Goal: Task Accomplishment & Management: Use online tool/utility

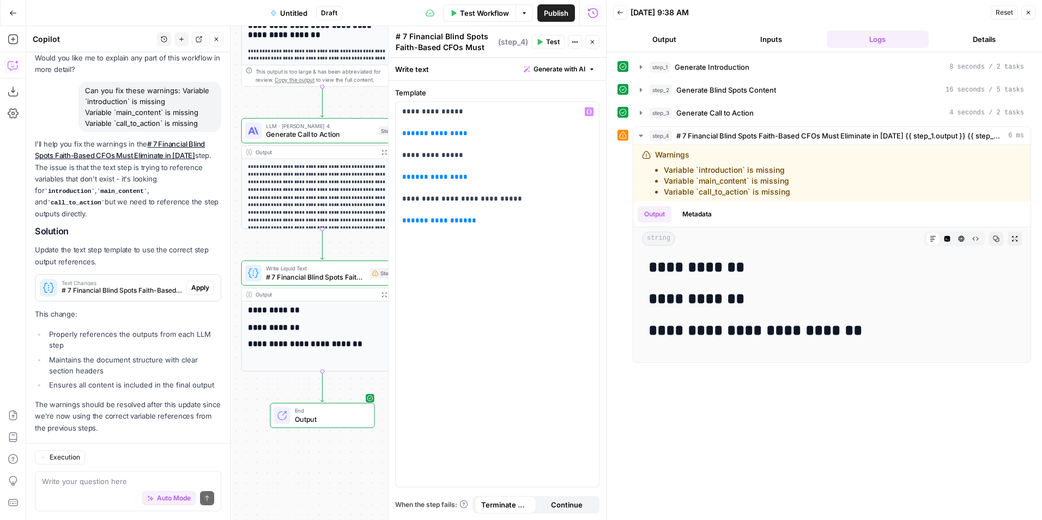
scroll to position [1509, 0]
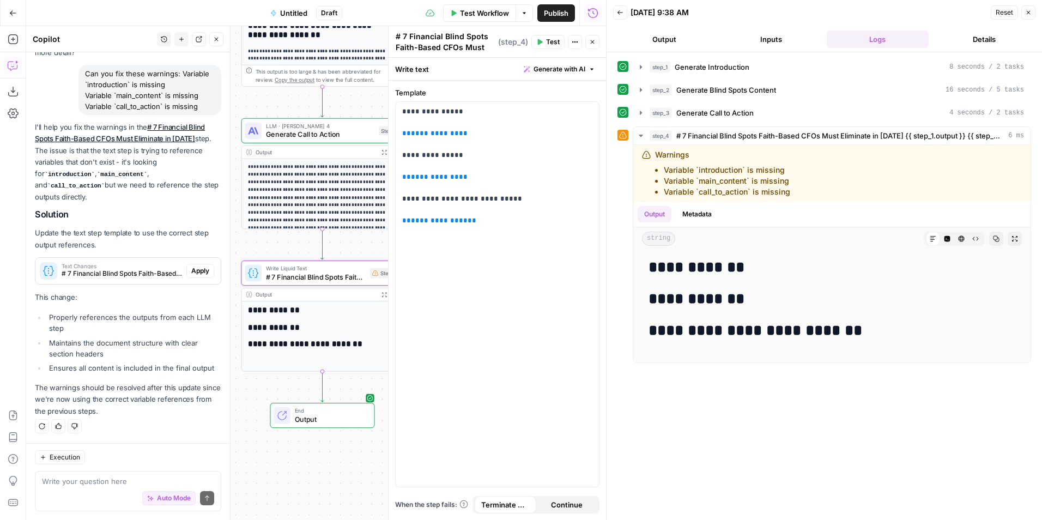
click at [193, 266] on span "Apply" at bounding box center [200, 271] width 18 height 10
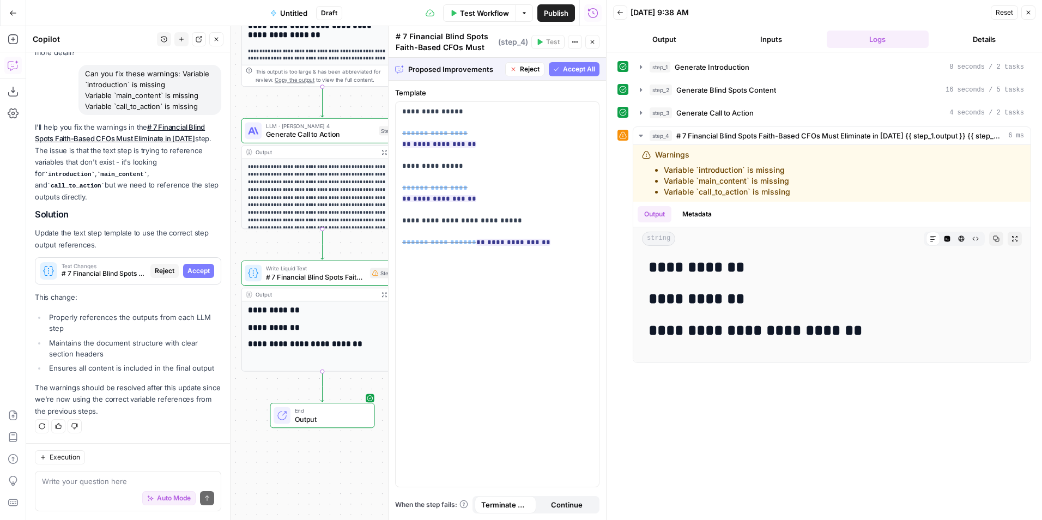
click at [580, 75] on button "Accept All" at bounding box center [574, 69] width 51 height 14
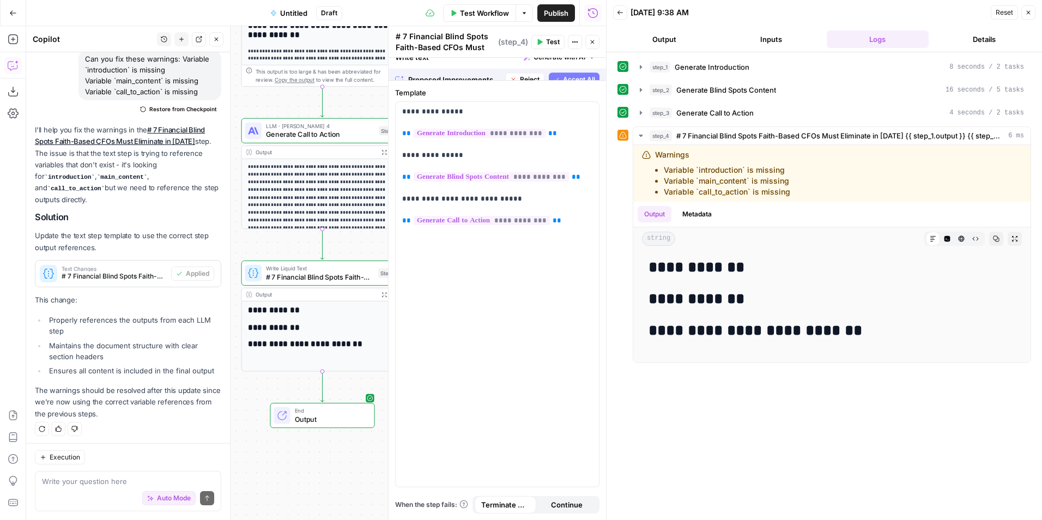
scroll to position [1526, 0]
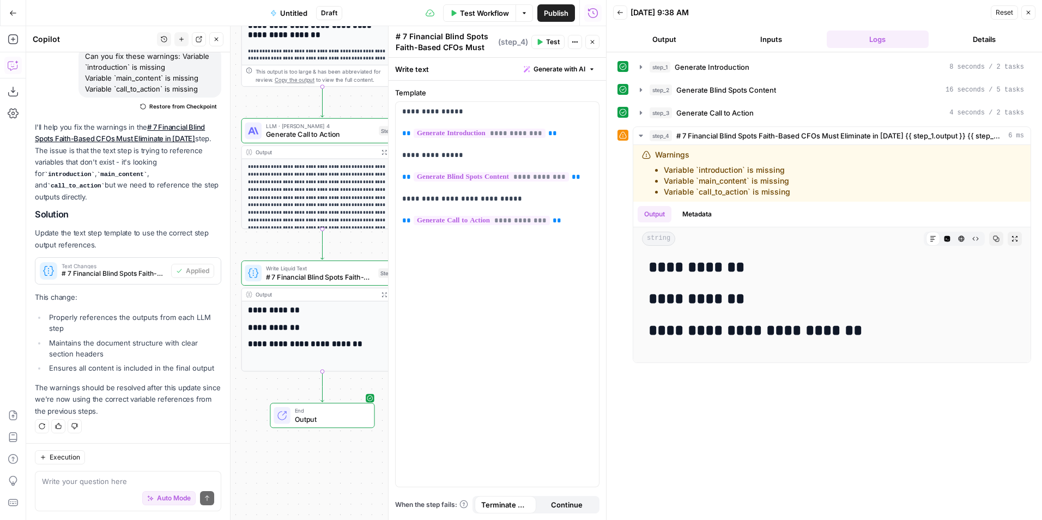
click at [471, 9] on span "Test Workflow" at bounding box center [484, 13] width 49 height 11
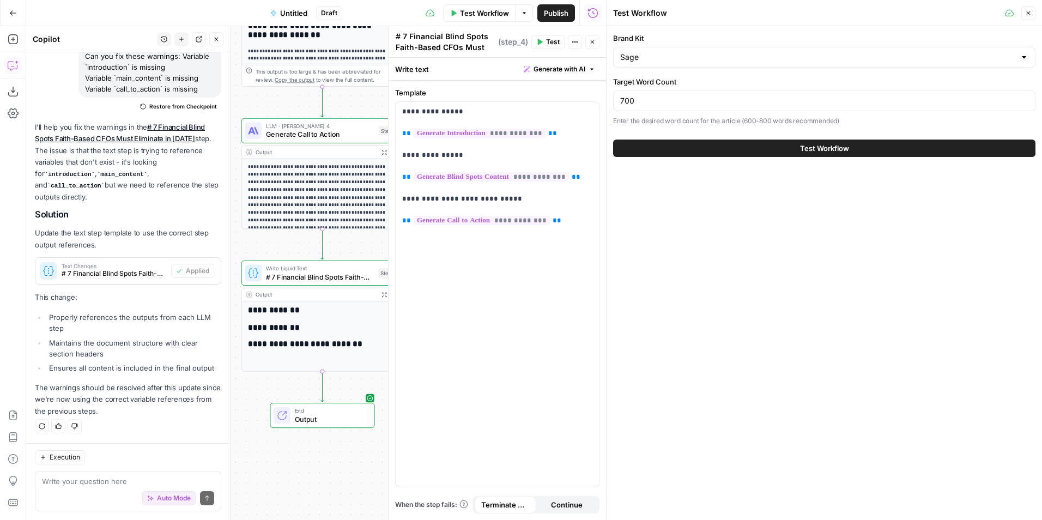
click at [733, 144] on button "Test Workflow" at bounding box center [824, 147] width 422 height 17
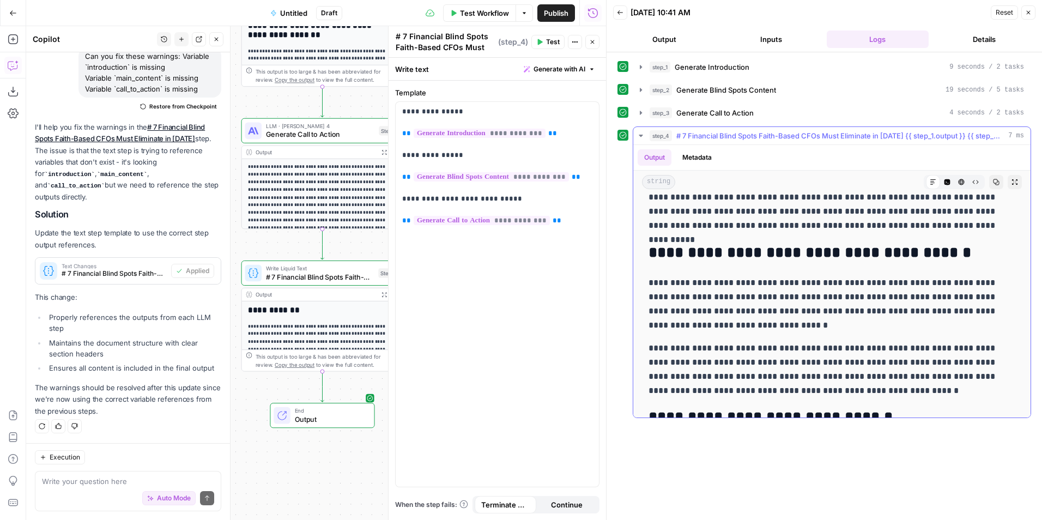
scroll to position [654, 0]
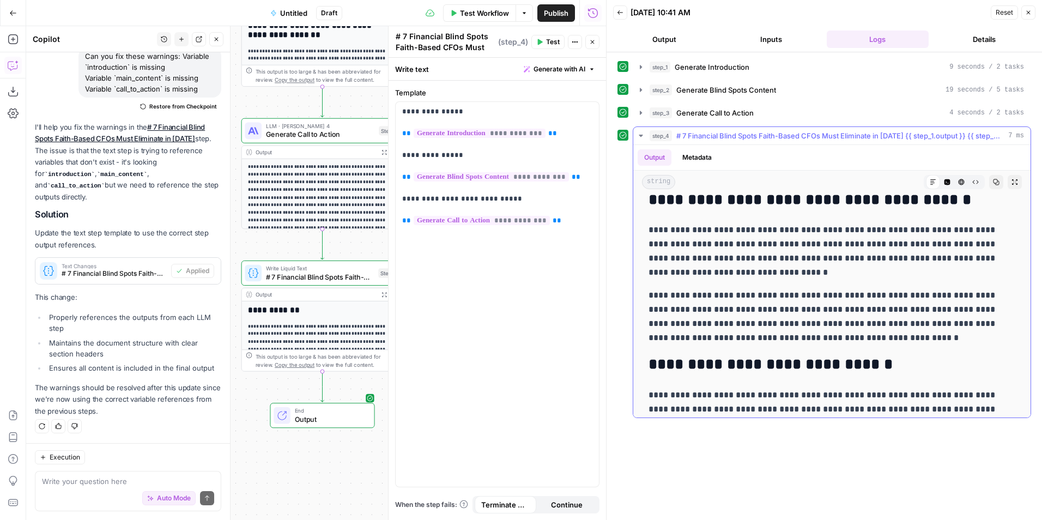
click at [776, 288] on div "**********" at bounding box center [832, 335] width 380 height 1582
click at [765, 288] on p "**********" at bounding box center [827, 316] width 358 height 57
click at [769, 270] on p "**********" at bounding box center [827, 251] width 358 height 57
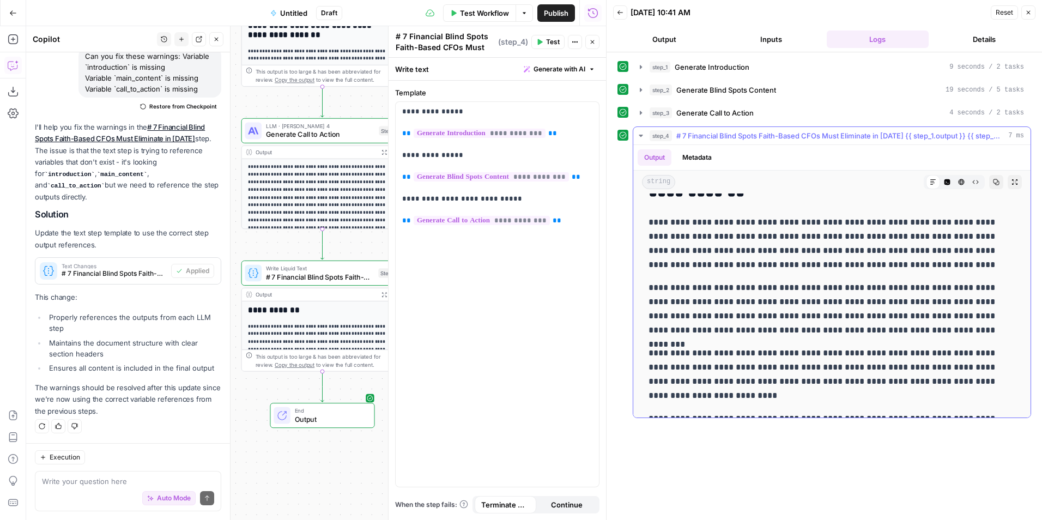
scroll to position [0, 0]
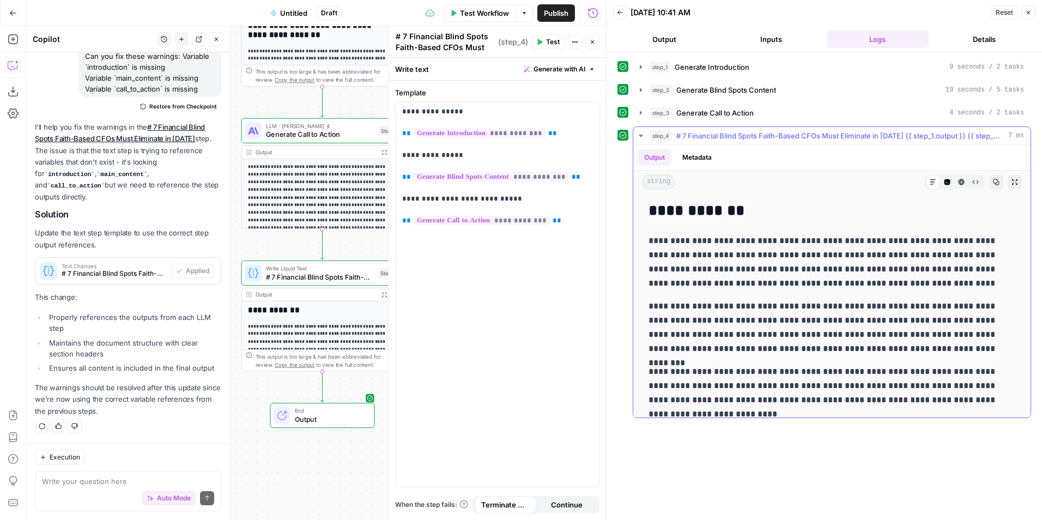
click at [992, 180] on button "Copy" at bounding box center [996, 182] width 14 height 14
click at [16, 13] on span "Go Back" at bounding box center [16, 13] width 1 height 1
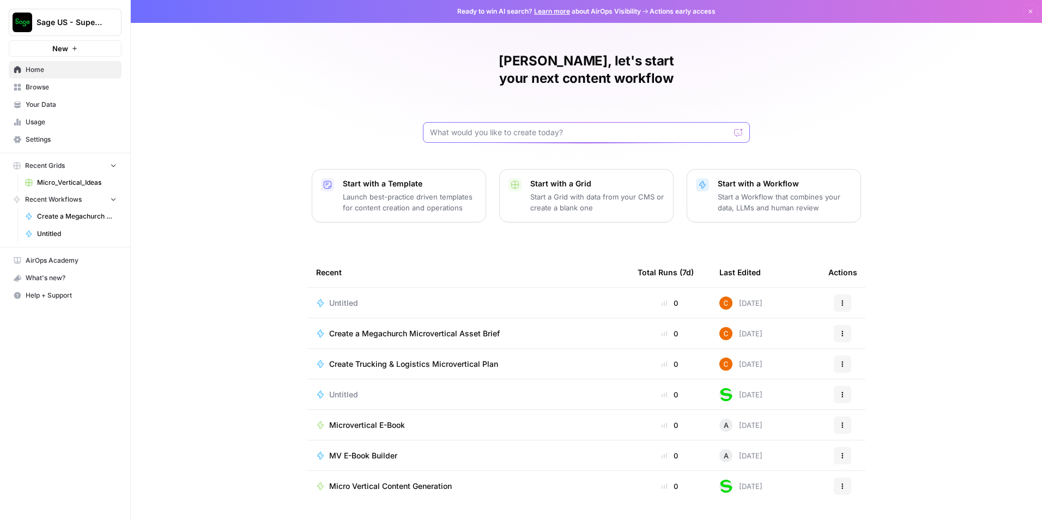
click at [558, 127] on input "text" at bounding box center [580, 132] width 300 height 11
paste input "Create a professionally formatted Word document titled: **"7 Financial Blind Sp…"
type input "Create a professionally formatted Word document titled: **"7 Financial Blind Sp…"
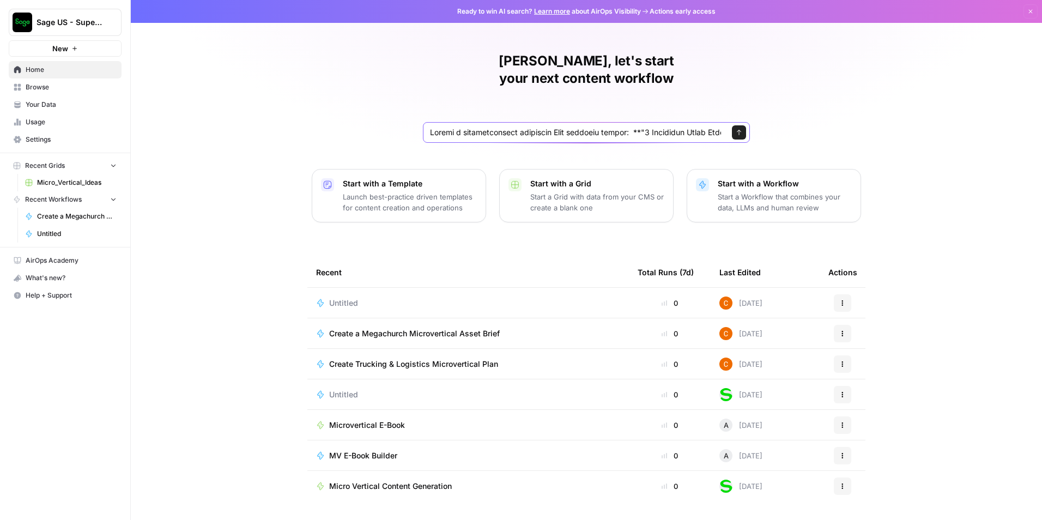
click at [739, 125] on button "Send" at bounding box center [739, 132] width 14 height 14
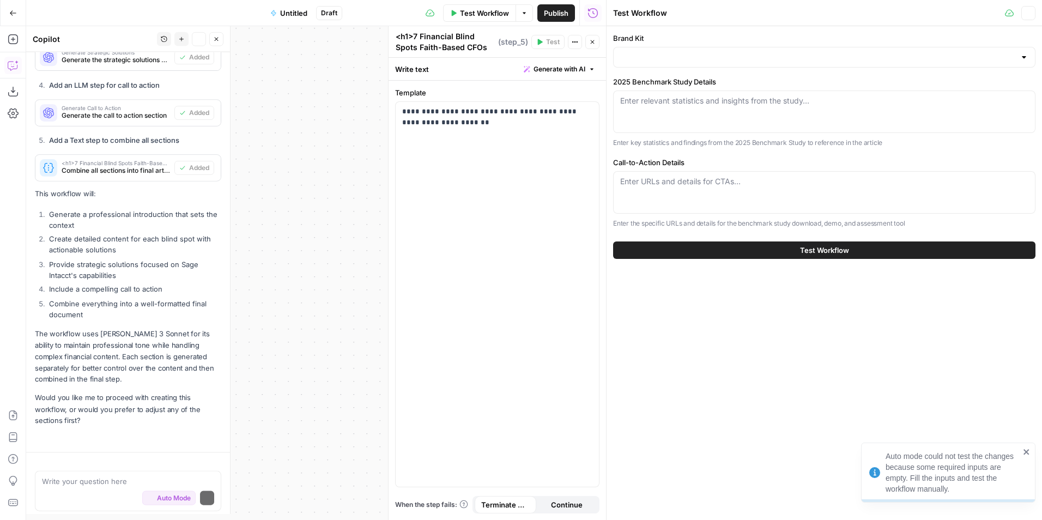
scroll to position [1339, 0]
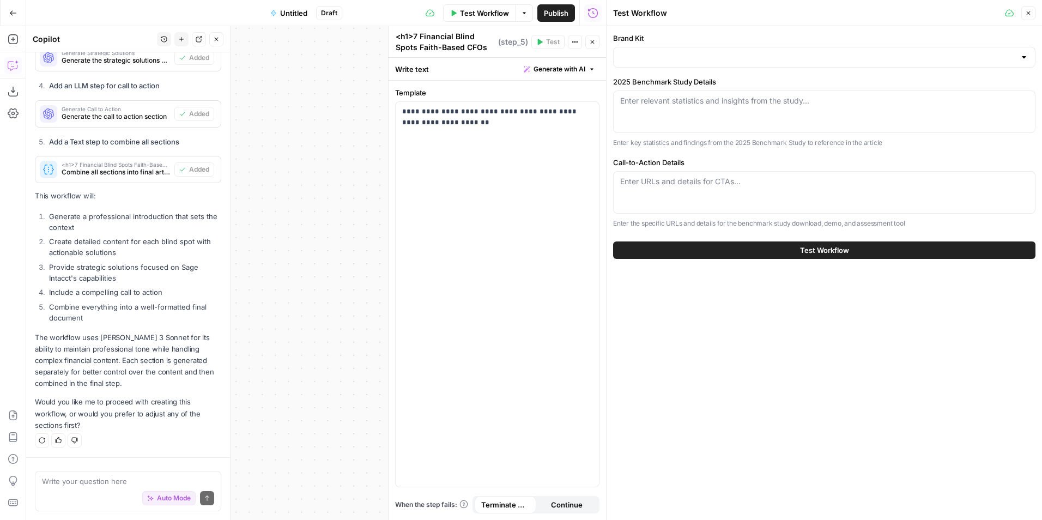
click at [653, 202] on div "Enter URLs and details for CTAs..." at bounding box center [824, 192] width 422 height 42
click at [20, 14] on button "Go Back" at bounding box center [13, 13] width 20 height 20
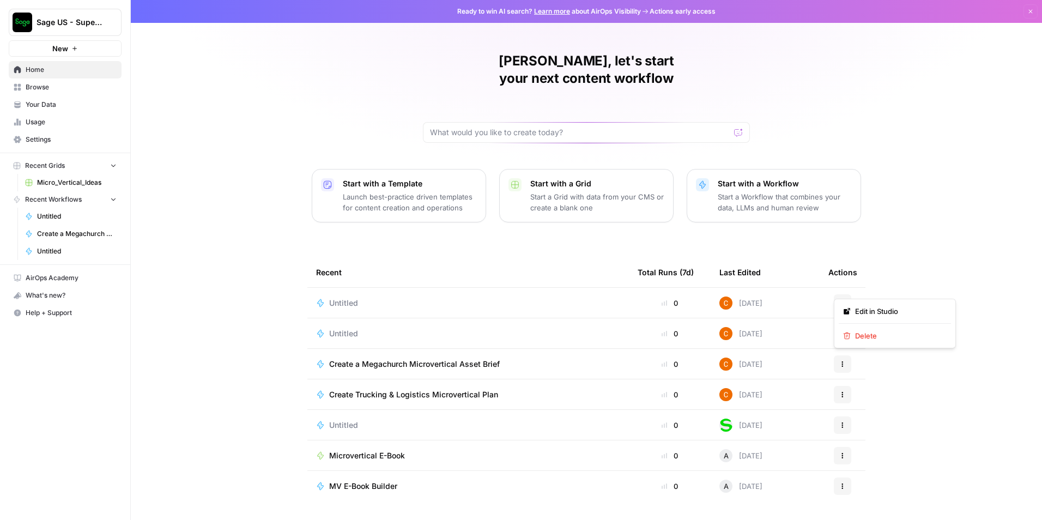
click at [842, 294] on button "Actions" at bounding box center [842, 302] width 17 height 17
click at [855, 330] on div "Delete" at bounding box center [895, 335] width 104 height 11
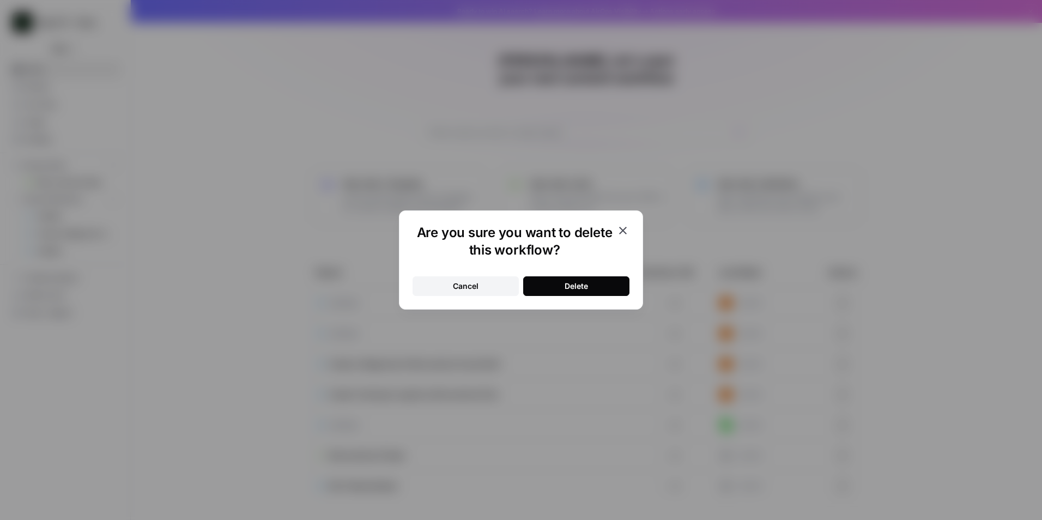
click at [607, 283] on button "Delete" at bounding box center [576, 286] width 106 height 20
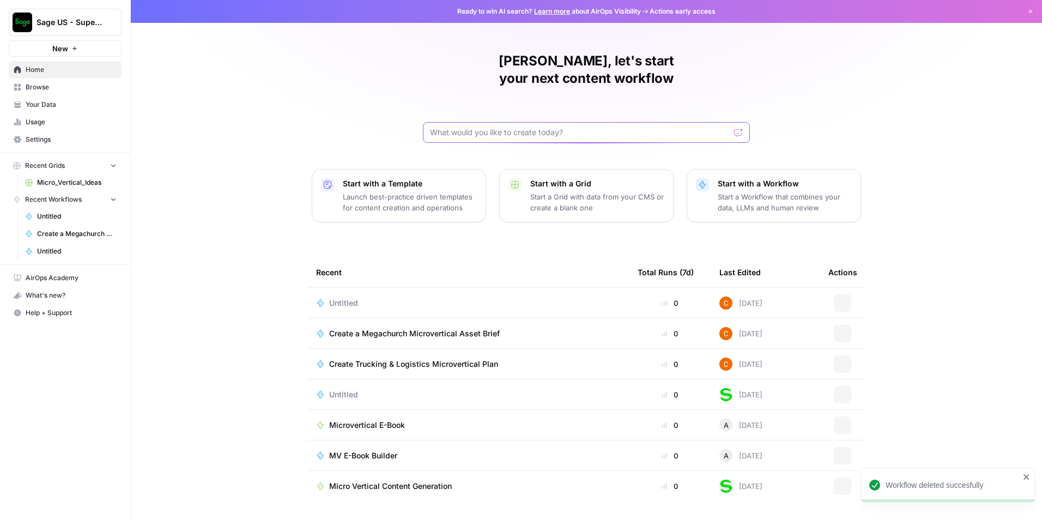
click at [565, 127] on input "text" at bounding box center [580, 132] width 300 height 11
paste input "Prompt Title: Create a Microsoft Word blog post titled “Faithful Stewardship at…"
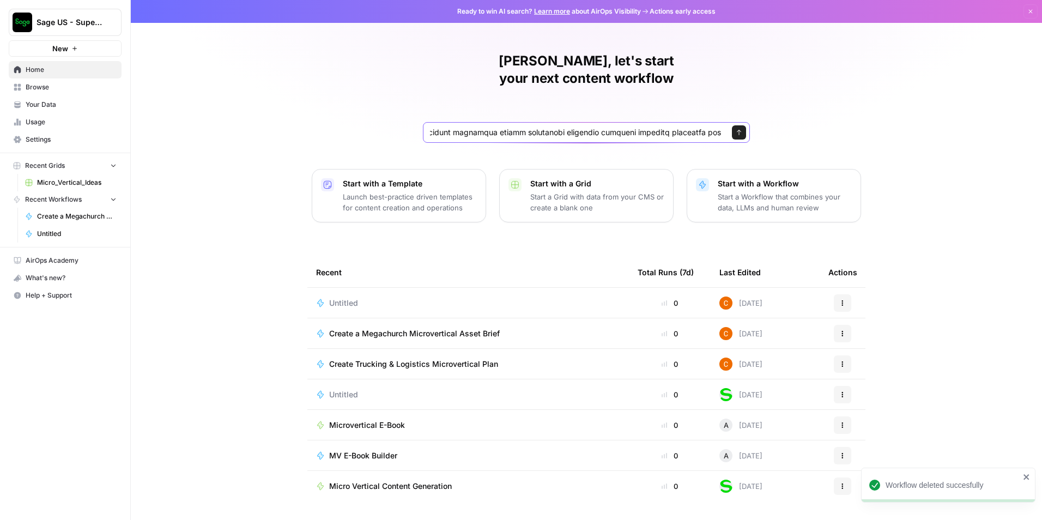
type input "Prompt Title: Create a Microsoft Word blog post titled “Faithful Stewardship at…"
click at [744, 125] on button "Send" at bounding box center [739, 132] width 14 height 14
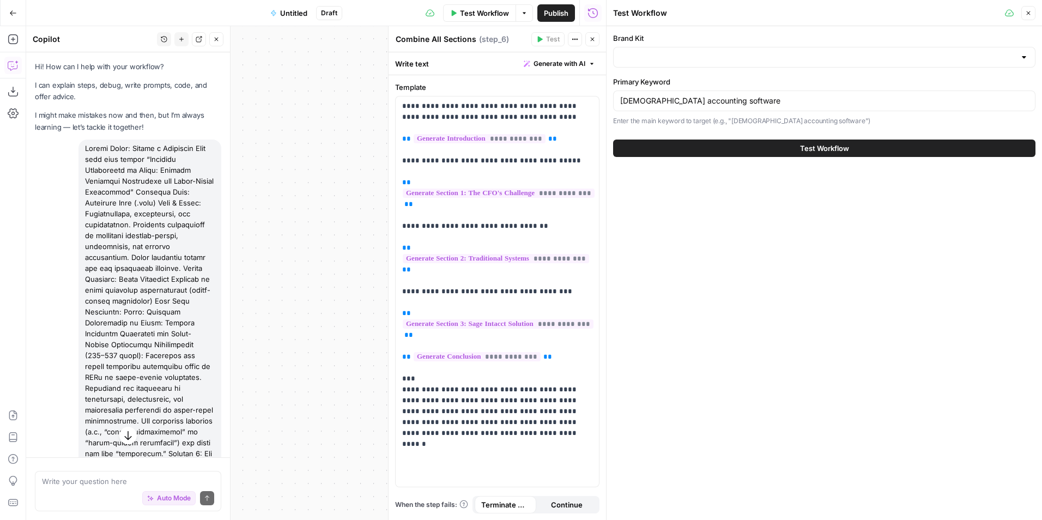
click at [697, 65] on div at bounding box center [824, 57] width 422 height 21
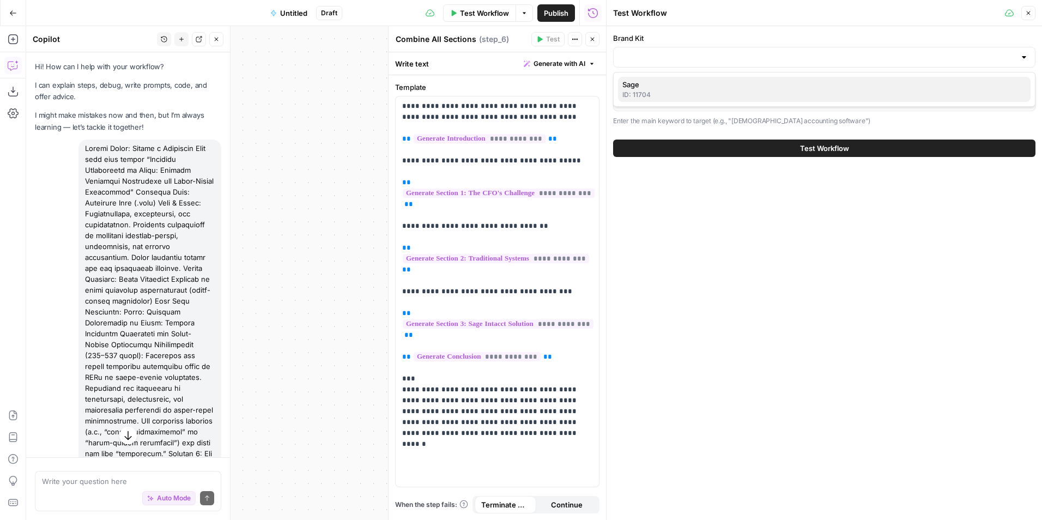
click at [694, 81] on span "Sage" at bounding box center [821, 84] width 399 height 11
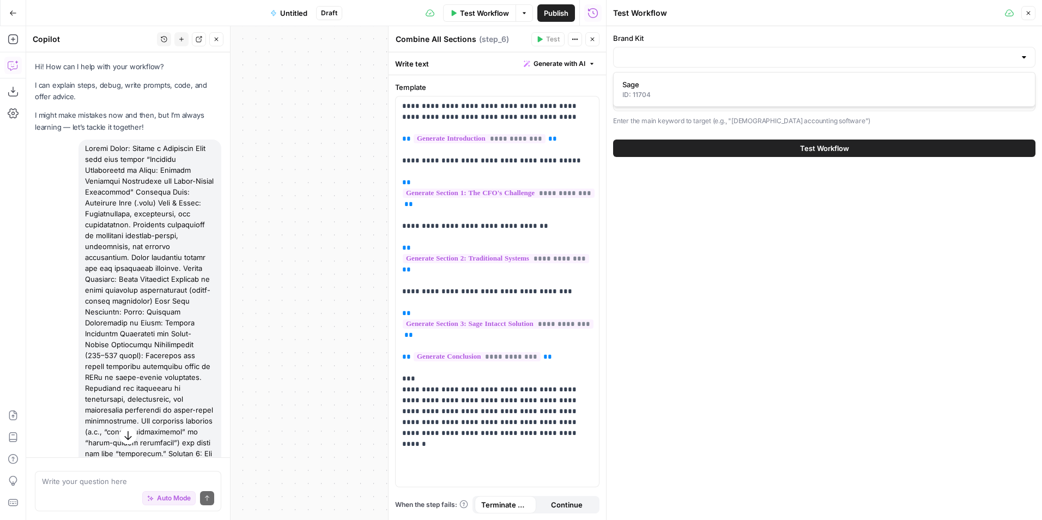
type input "Sage"
click at [690, 143] on button "Test Workflow" at bounding box center [824, 147] width 422 height 17
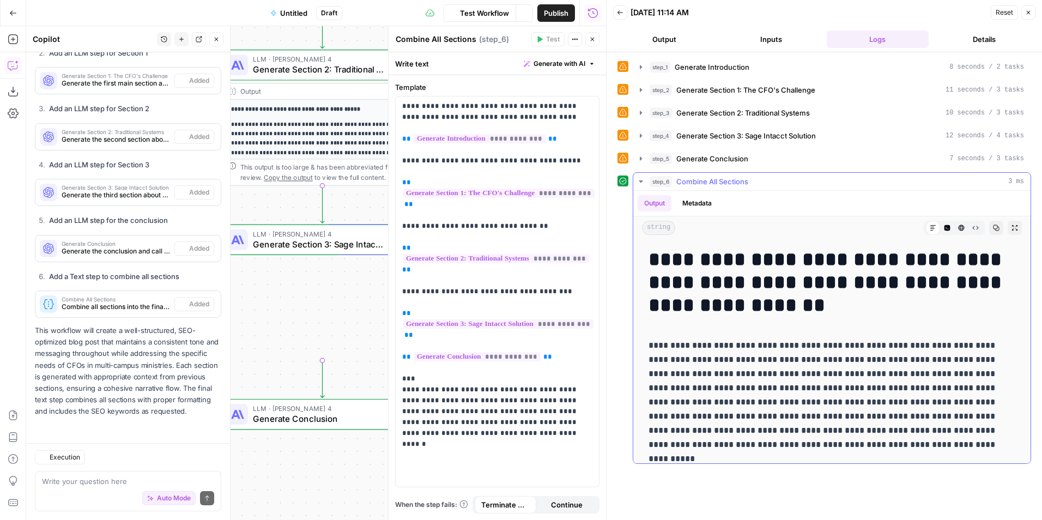
scroll to position [1402, 0]
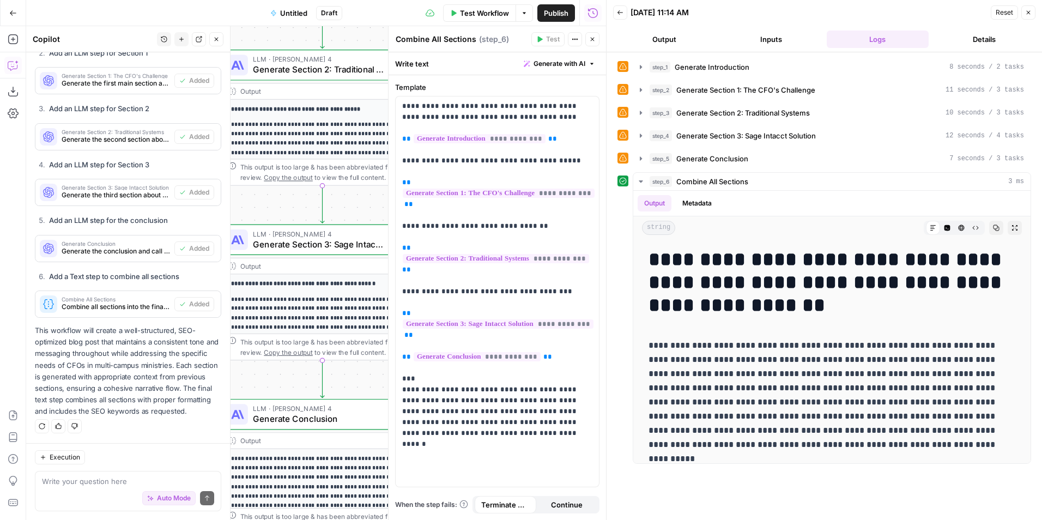
click at [622, 137] on icon at bounding box center [623, 135] width 8 height 8
click at [695, 136] on span "Generate Section 3: Sage Intacct Solution" at bounding box center [745, 135] width 139 height 11
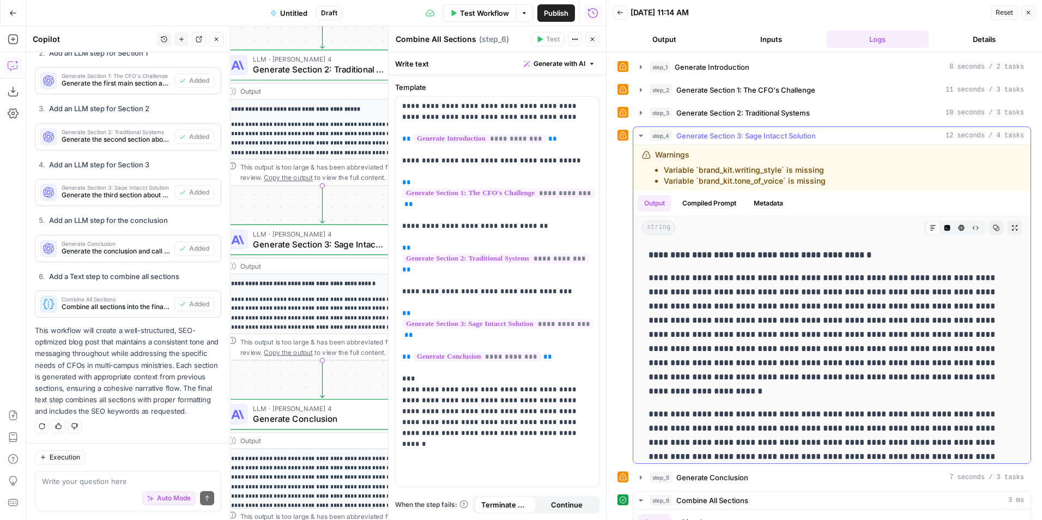
click at [696, 136] on span "Generate Section 3: Sage Intacct Solution" at bounding box center [745, 135] width 139 height 11
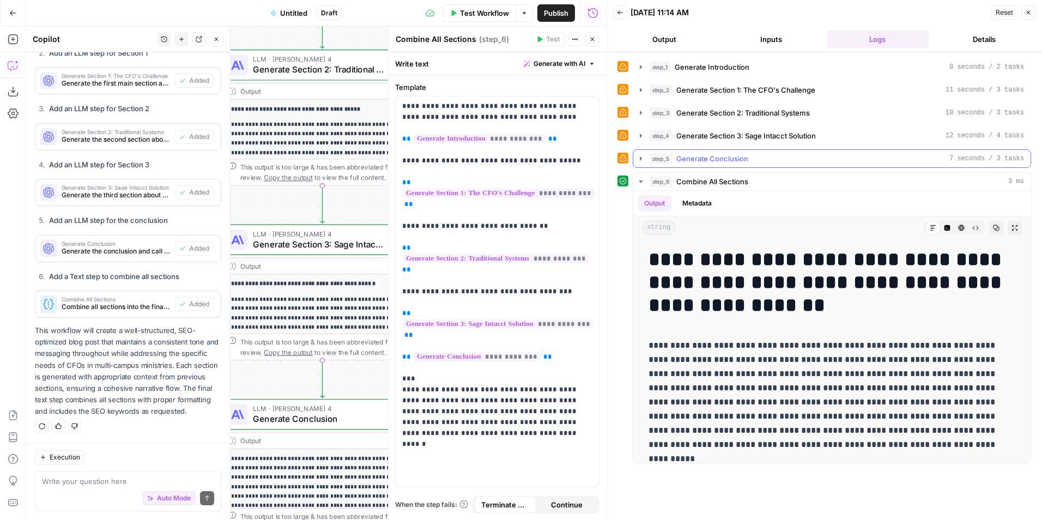
click at [728, 157] on span "Generate Conclusion" at bounding box center [712, 158] width 72 height 11
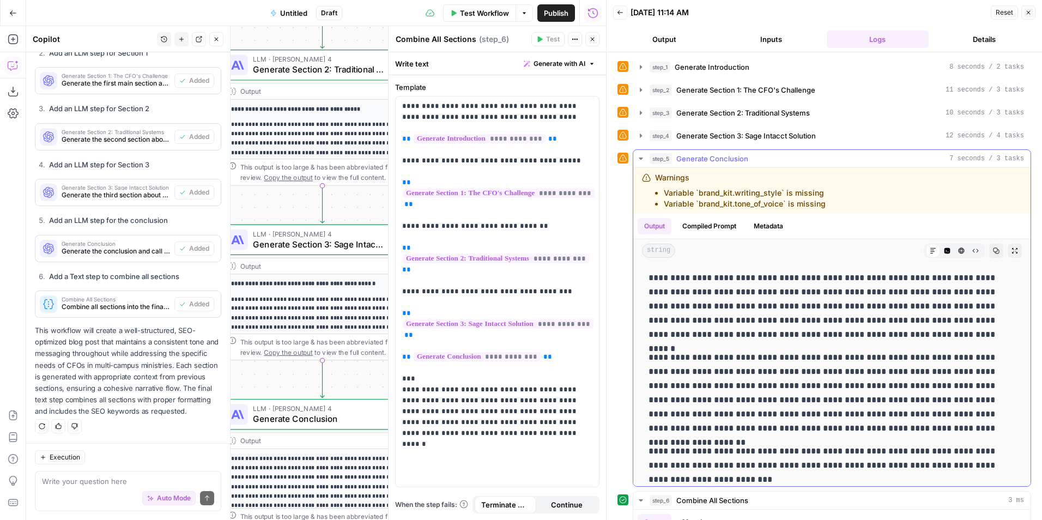
click at [728, 157] on span "Generate Conclusion" at bounding box center [712, 158] width 72 height 11
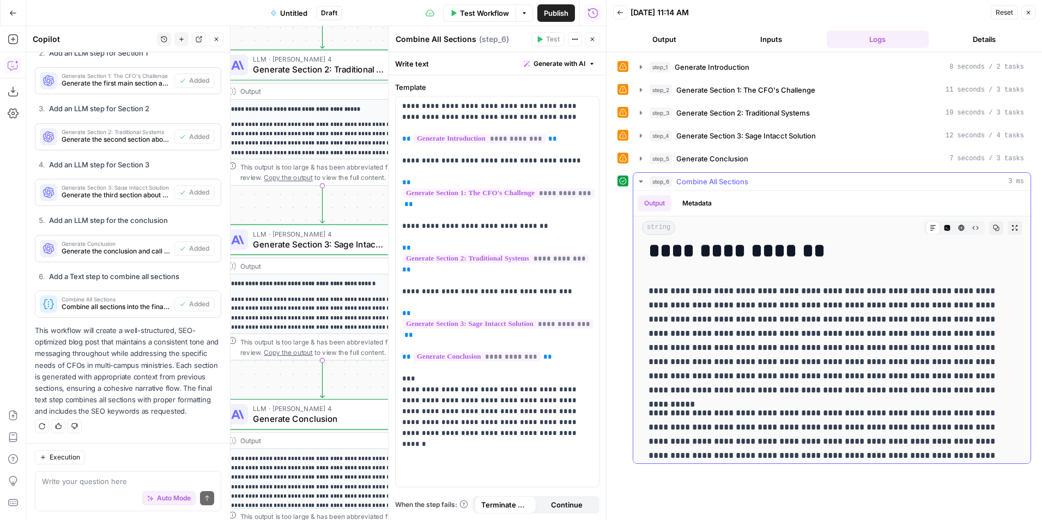
scroll to position [0, 0]
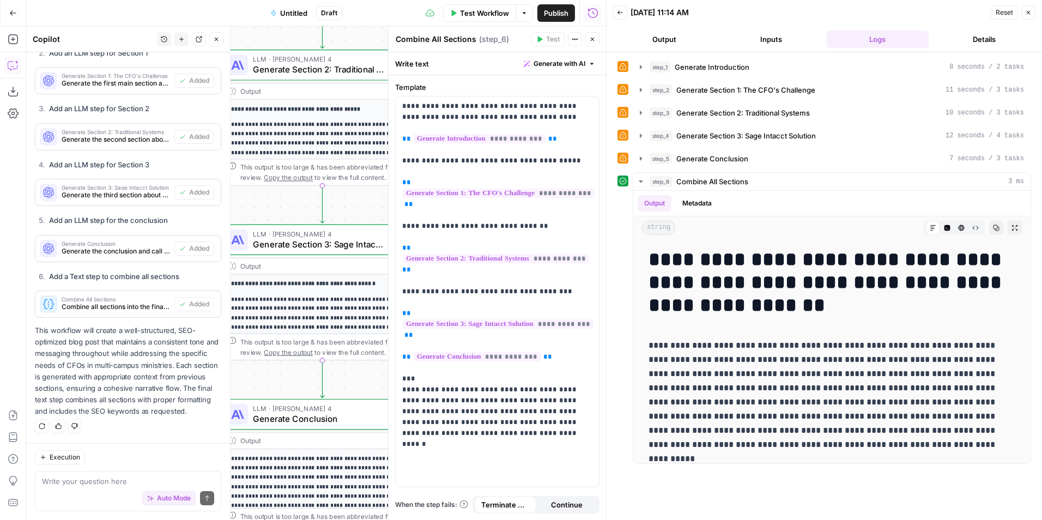
click at [548, 8] on span "Publish" at bounding box center [556, 13] width 25 height 11
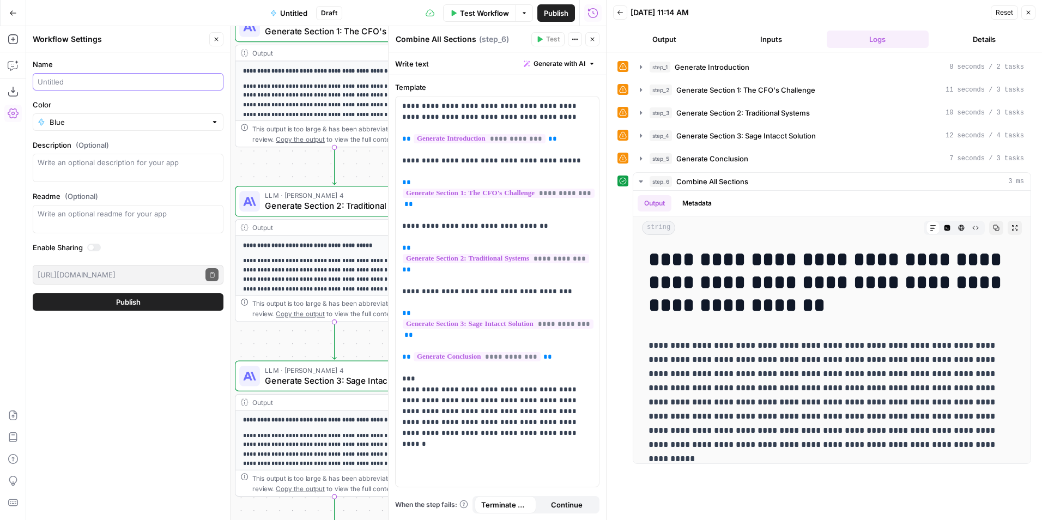
click at [136, 81] on input "Name" at bounding box center [128, 81] width 181 height 11
type input "Create Megachurch CFO TOFU Blog"
click at [192, 129] on div "Blue" at bounding box center [128, 121] width 191 height 17
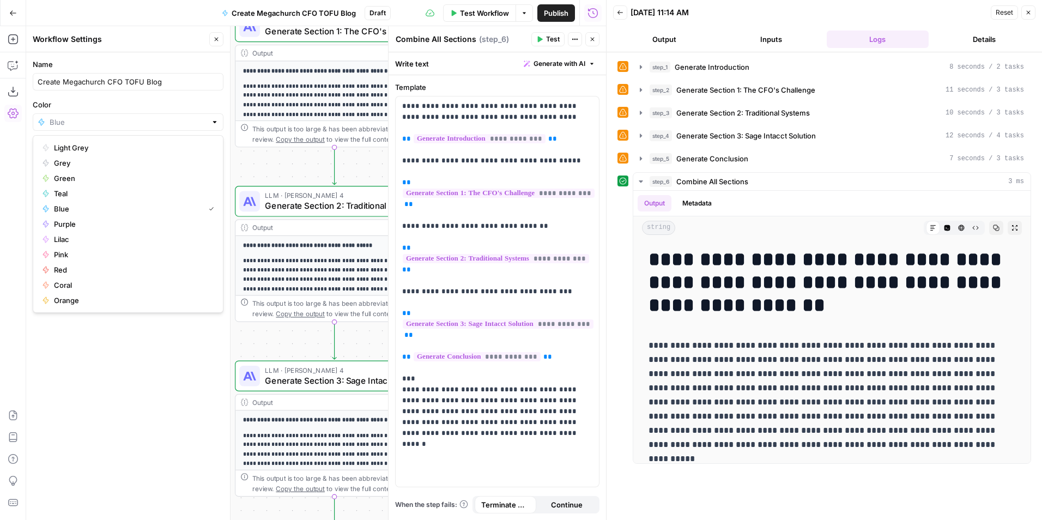
type input "Blue"
click at [200, 97] on form "Name Create Megachurch CFO TOFU Blog Color Blue Description (Optional) Readme (…" at bounding box center [128, 184] width 204 height 265
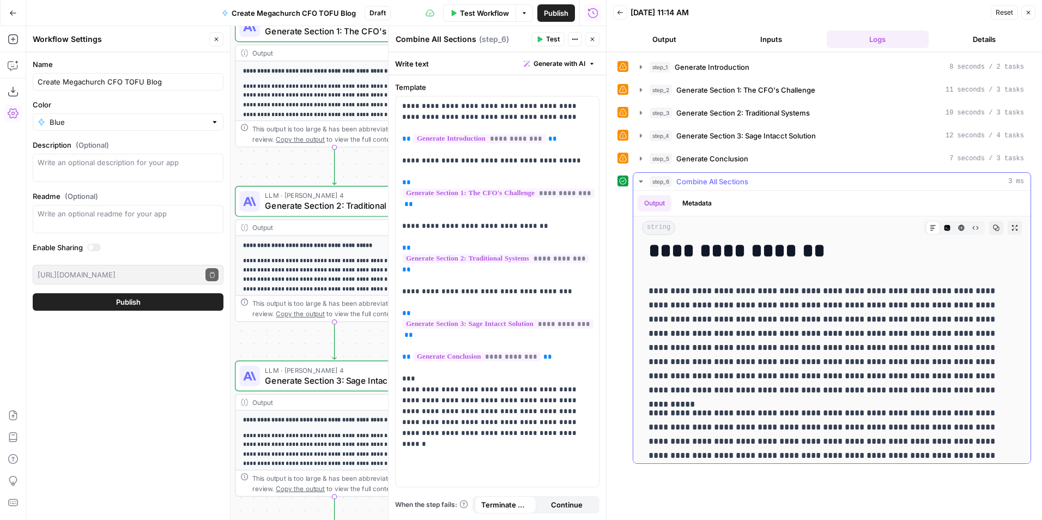
scroll to position [109, 0]
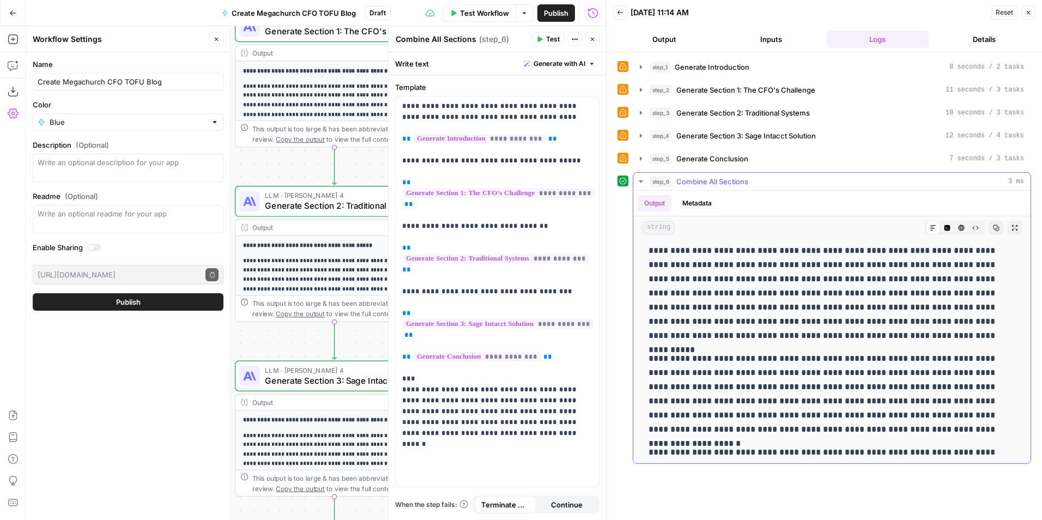
click at [993, 230] on icon "button" at bounding box center [996, 227] width 7 height 7
click at [173, 88] on div "Create Megachurch CFO TOFU Blog" at bounding box center [128, 81] width 191 height 17
type input "Create Megachurch CFO TOFU Blog (no stats)"
click at [159, 301] on button "Publish" at bounding box center [128, 301] width 191 height 17
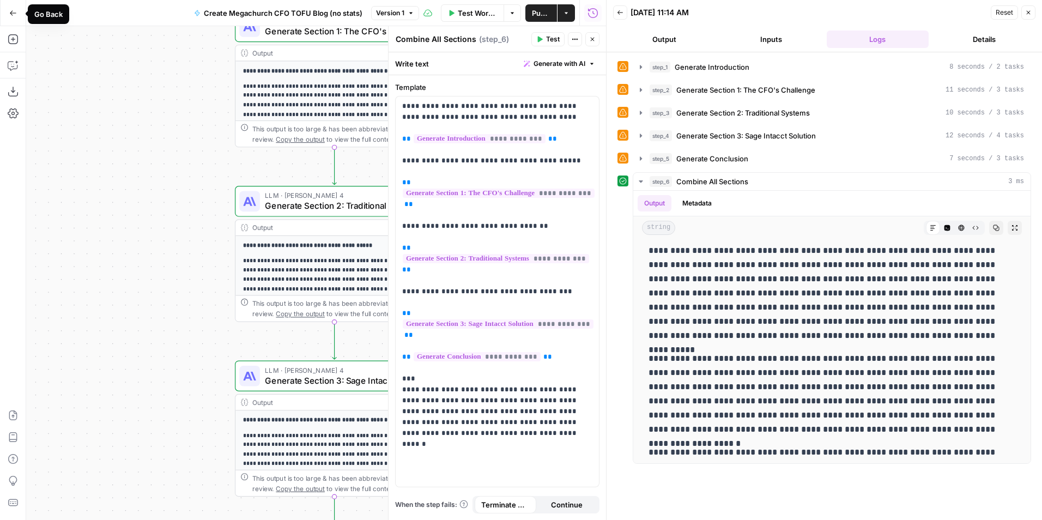
click at [15, 10] on icon "button" at bounding box center [13, 13] width 8 height 8
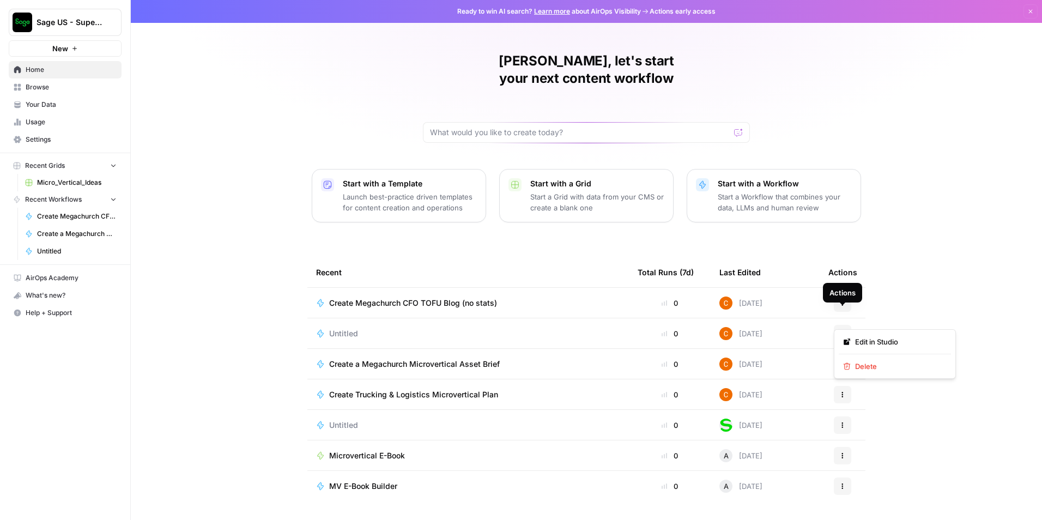
click at [841, 330] on icon "button" at bounding box center [842, 333] width 7 height 7
click at [859, 360] on button "Delete" at bounding box center [894, 365] width 112 height 15
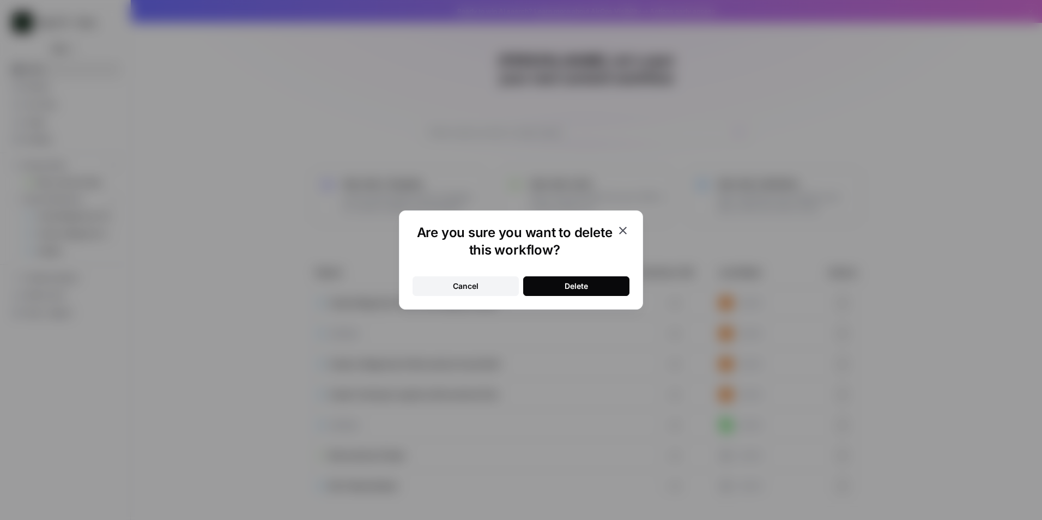
click at [601, 282] on button "Delete" at bounding box center [576, 286] width 106 height 20
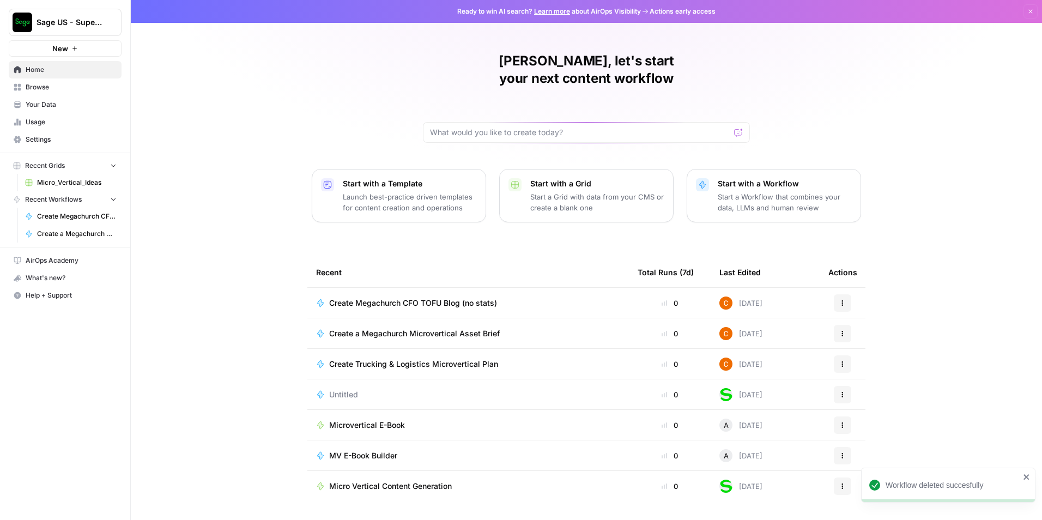
click at [670, 122] on div at bounding box center [586, 132] width 327 height 21
paste input "✅ Airops Prompt: TOFU Blog Post for CFO Persona Prompt Title: Create a Microsof…"
type input "✅ Airops Prompt: TOFU Blog Post for CFO Persona Prompt Title: Create a Microsof…"
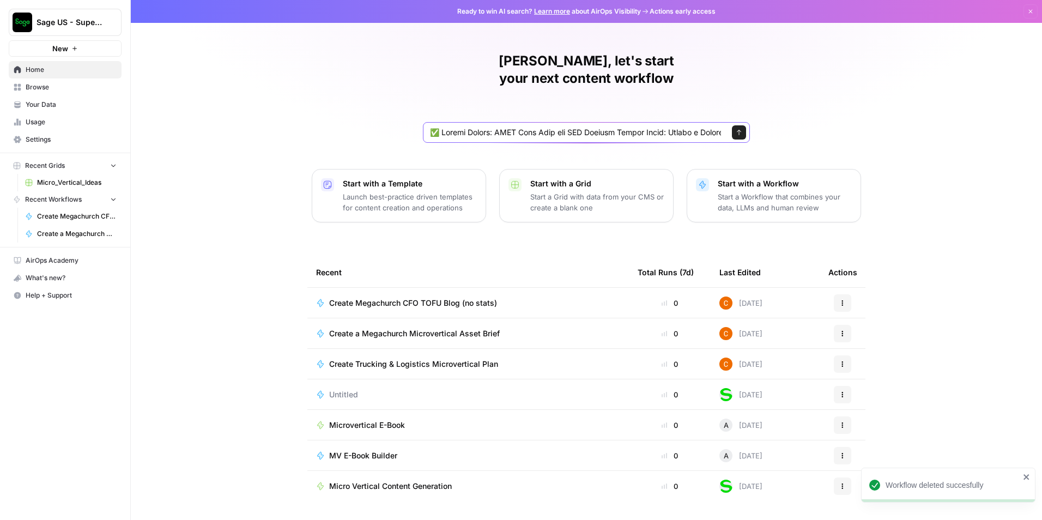
click at [738, 125] on button "Send" at bounding box center [739, 132] width 14 height 14
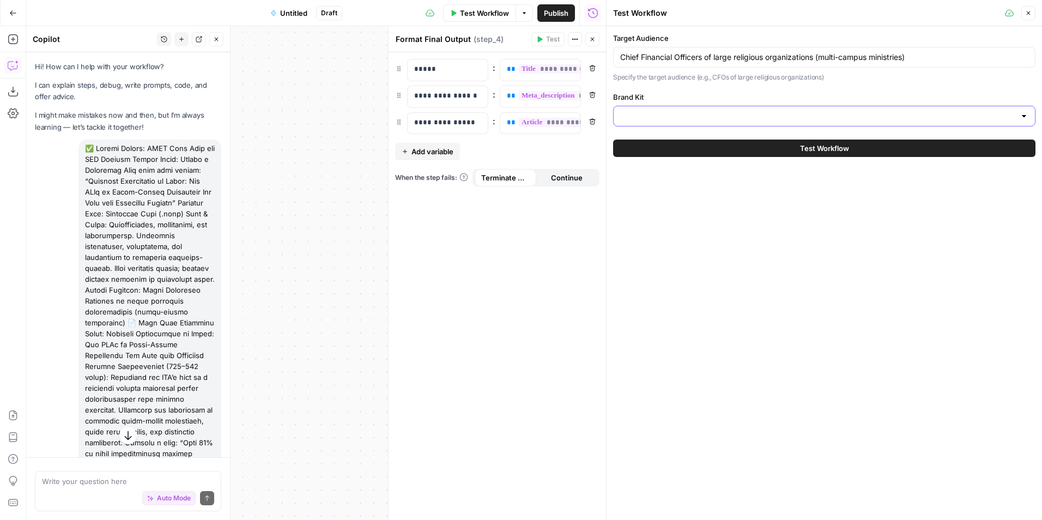
click at [702, 113] on input "Brand Kit" at bounding box center [817, 116] width 395 height 11
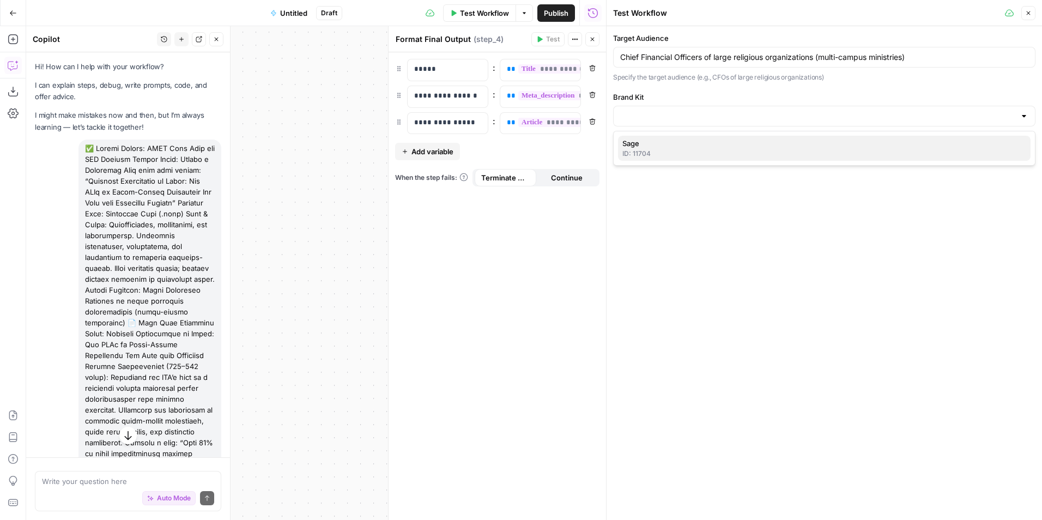
click at [695, 146] on span "Sage" at bounding box center [821, 143] width 399 height 11
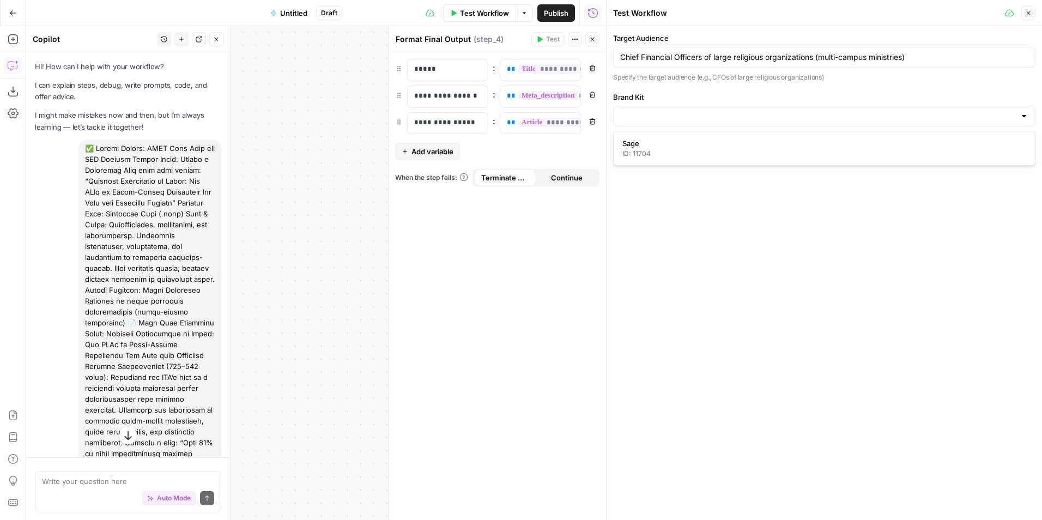
type input "Sage"
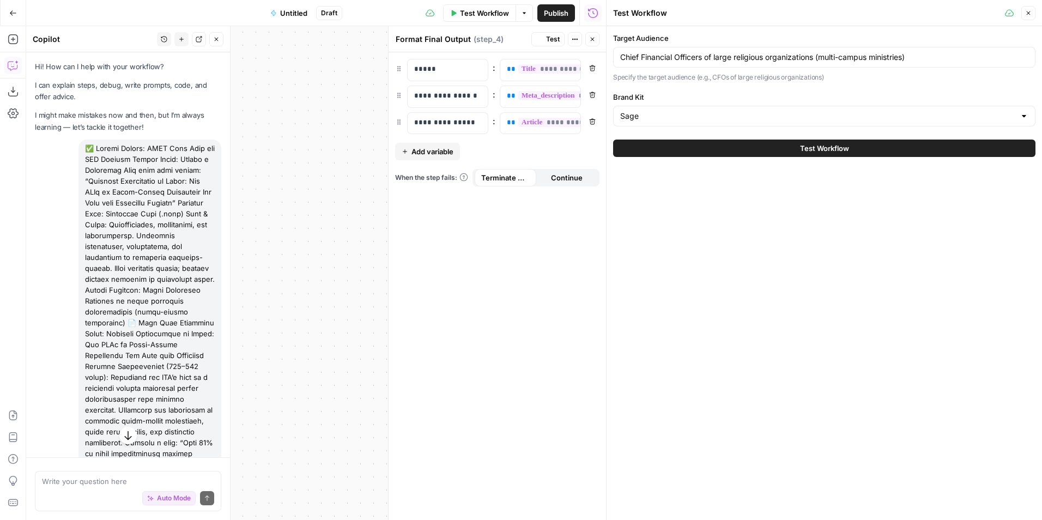
click at [701, 142] on button "Test Workflow" at bounding box center [824, 147] width 422 height 17
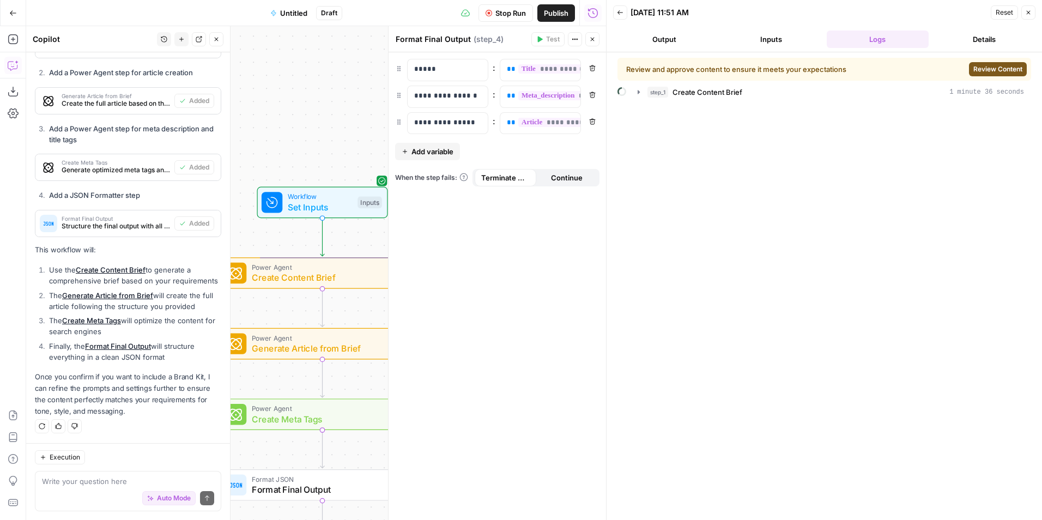
scroll to position [1557, 0]
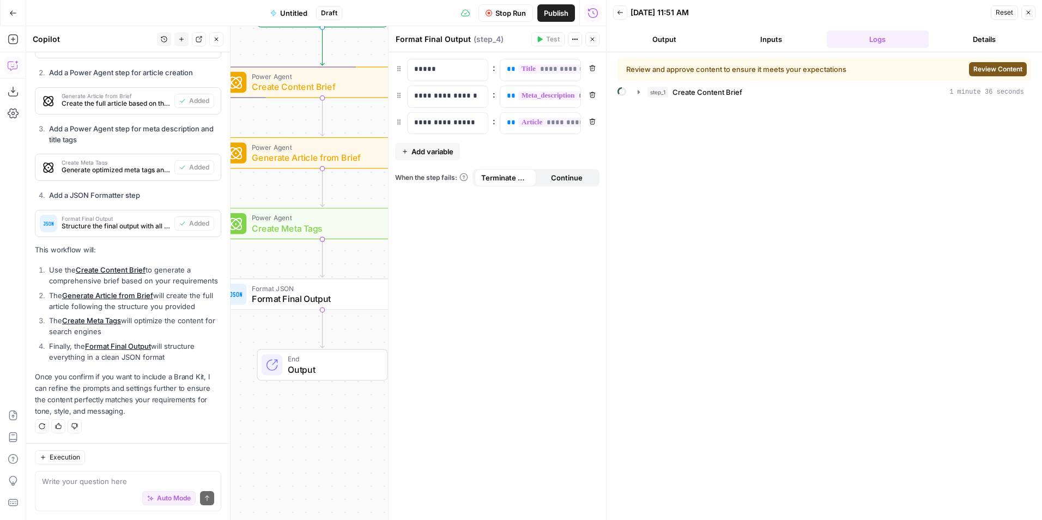
click at [666, 42] on button "Output" at bounding box center [664, 39] width 102 height 17
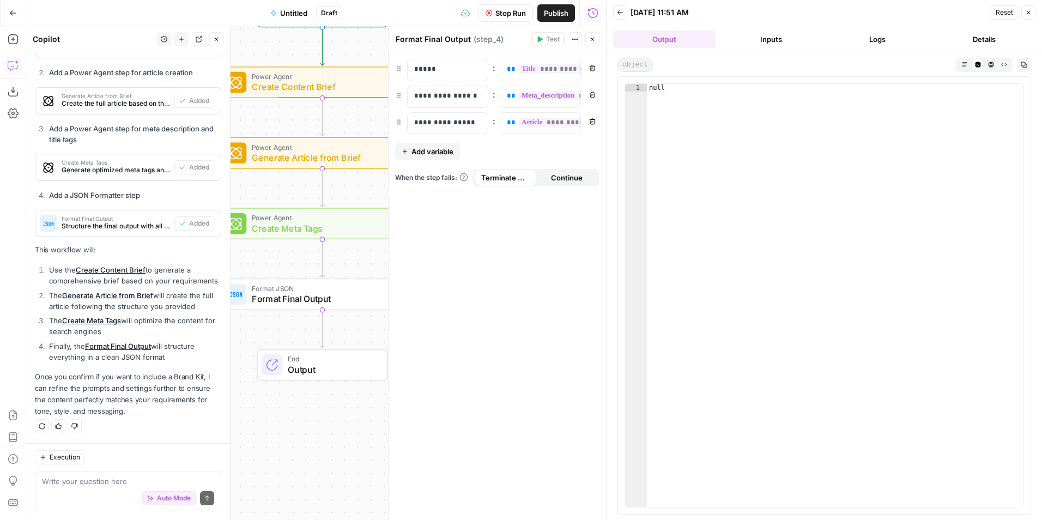
click at [858, 37] on button "Logs" at bounding box center [877, 39] width 102 height 17
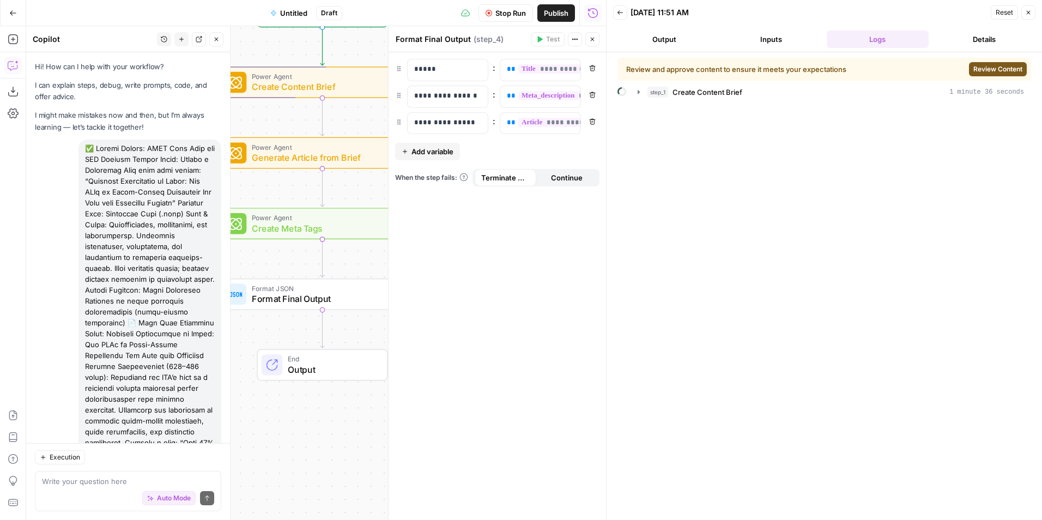
scroll to position [1557, 0]
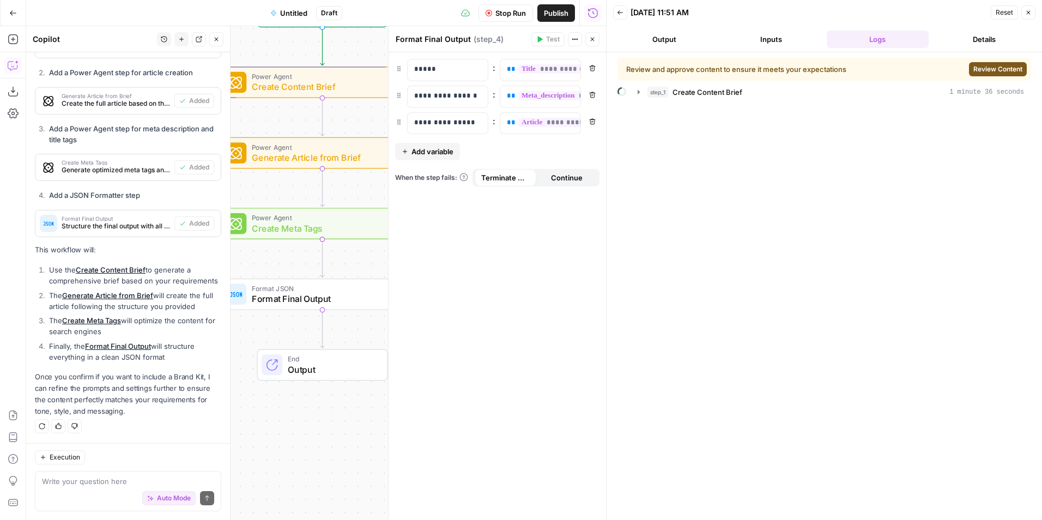
click at [981, 71] on span "Review Content" at bounding box center [997, 69] width 49 height 10
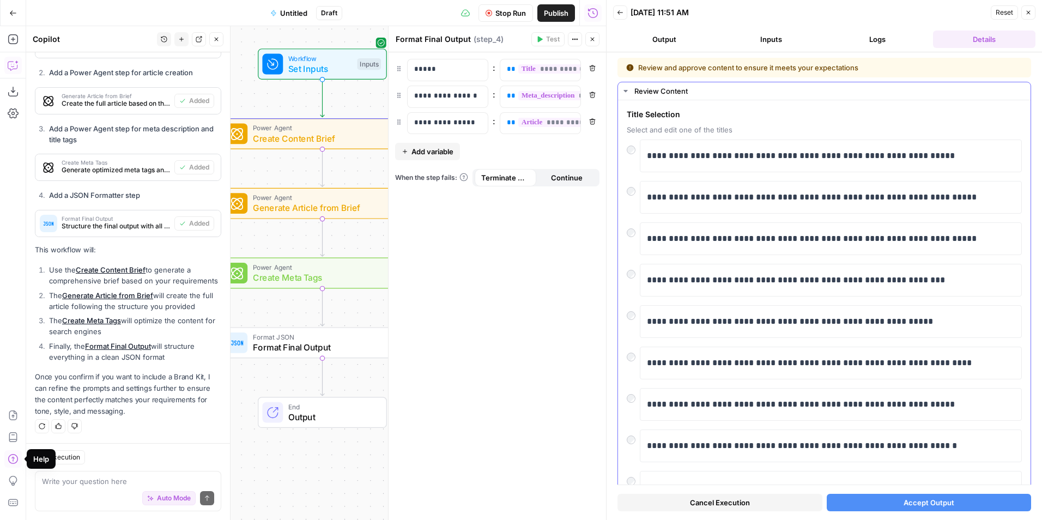
scroll to position [93, 0]
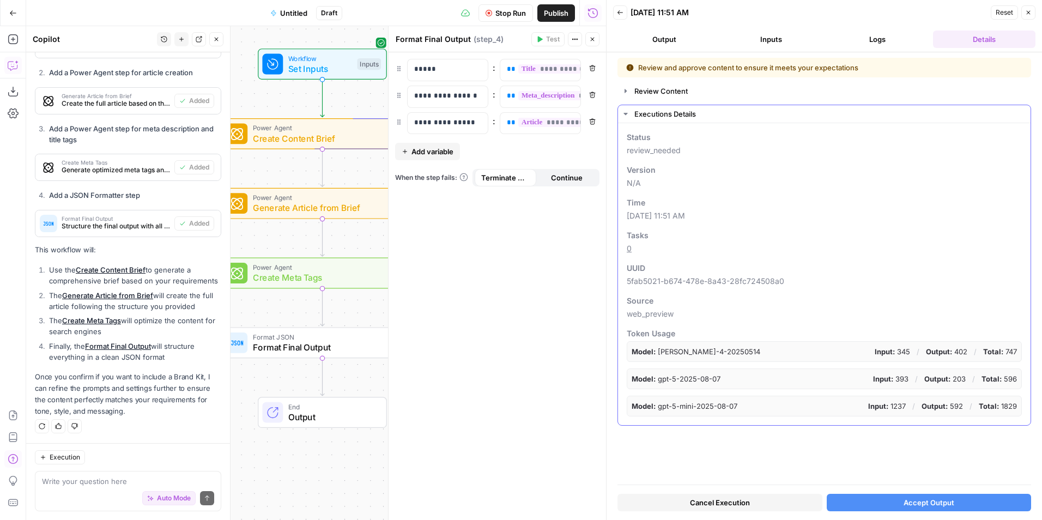
click at [652, 107] on button "Executions Details" at bounding box center [824, 113] width 412 height 17
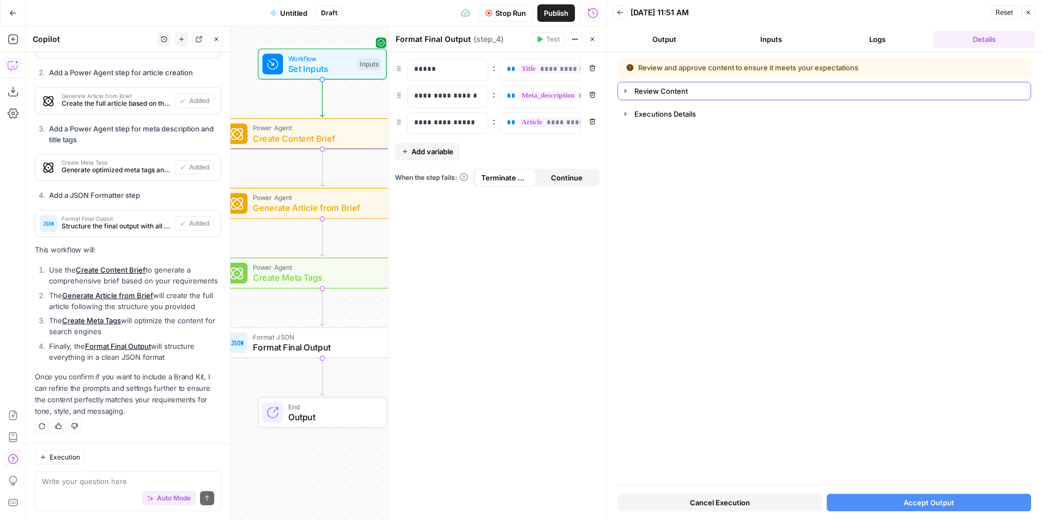
click at [658, 94] on div "Review Content" at bounding box center [829, 91] width 390 height 11
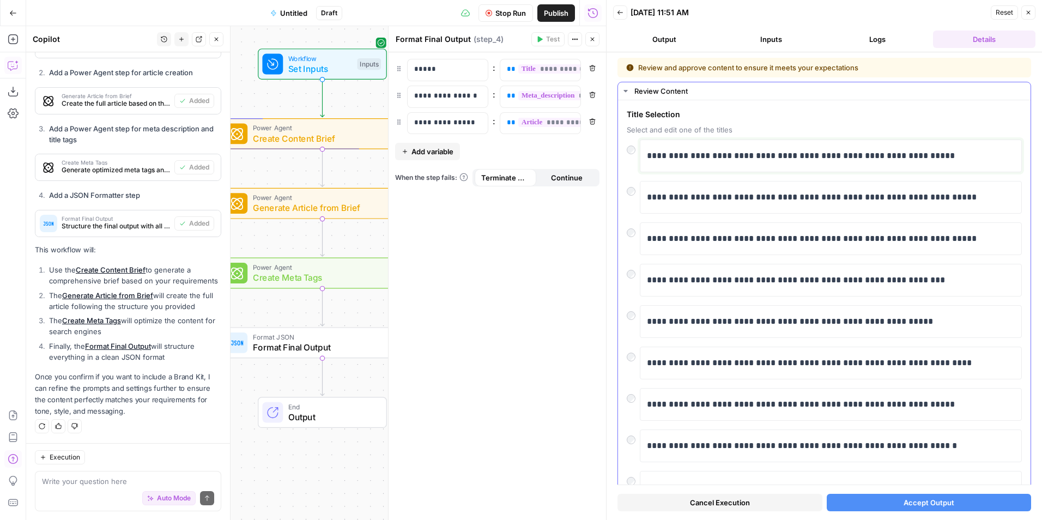
click at [688, 153] on p "**********" at bounding box center [827, 156] width 360 height 14
click at [761, 163] on div "**********" at bounding box center [831, 155] width 368 height 23
click at [871, 503] on button "Accept Output" at bounding box center [928, 502] width 205 height 17
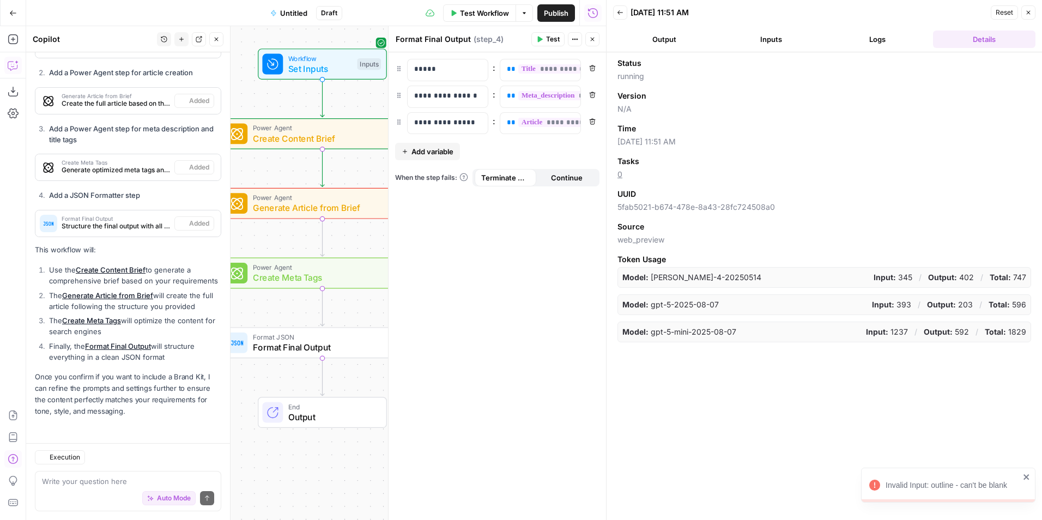
scroll to position [1557, 0]
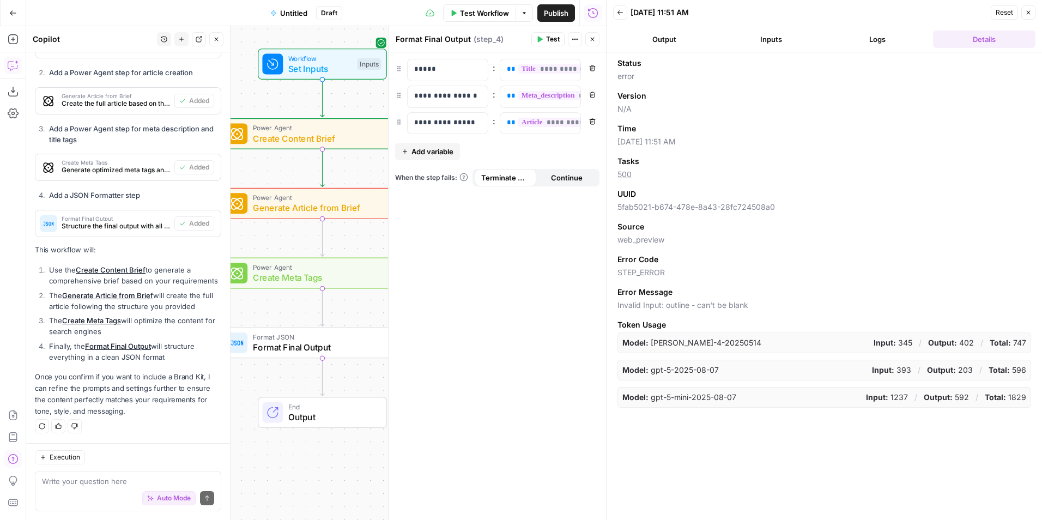
click at [646, 34] on button "Output" at bounding box center [664, 39] width 102 height 17
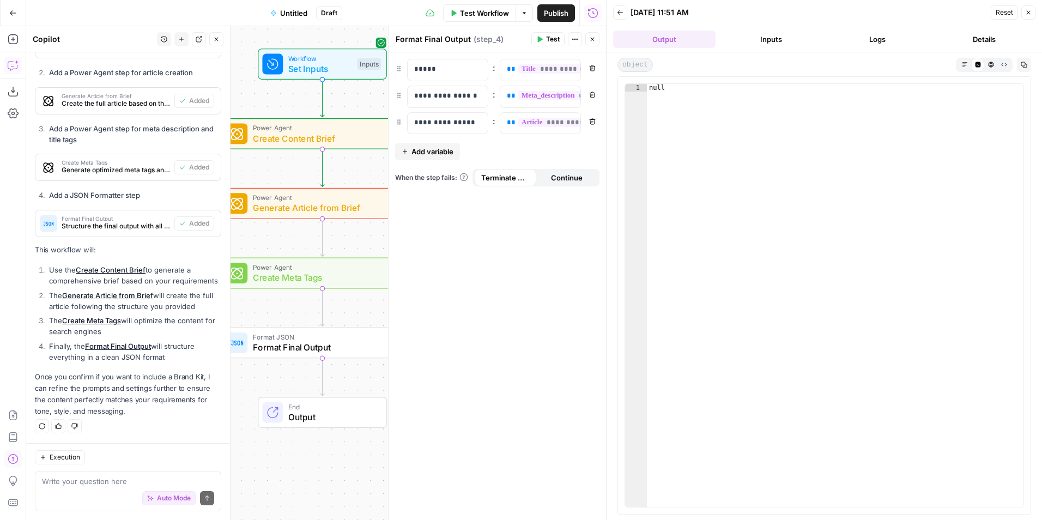
drag, startPoint x: 753, startPoint y: 38, endPoint x: 807, endPoint y: 46, distance: 54.5
click at [755, 38] on button "Inputs" at bounding box center [771, 39] width 102 height 17
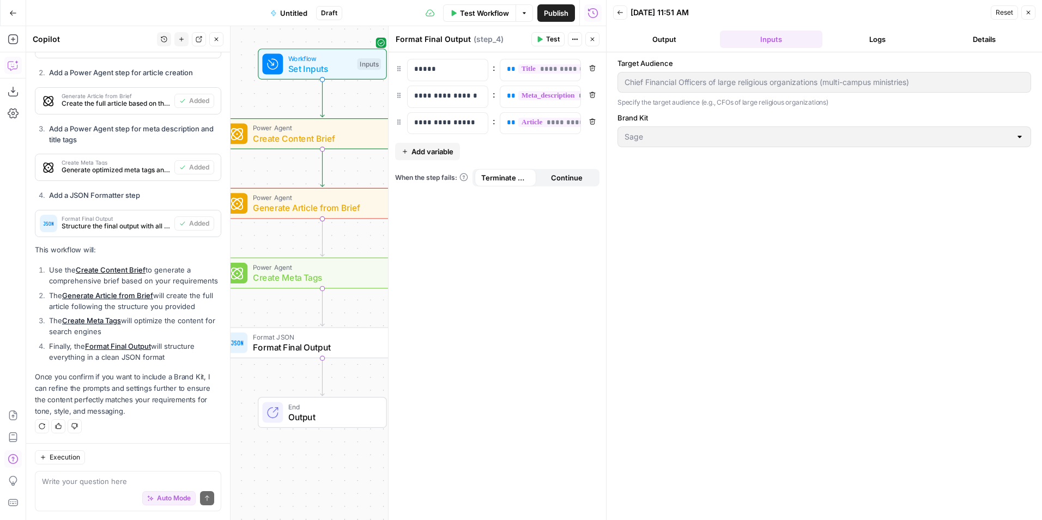
click at [837, 46] on button "Logs" at bounding box center [877, 39] width 102 height 17
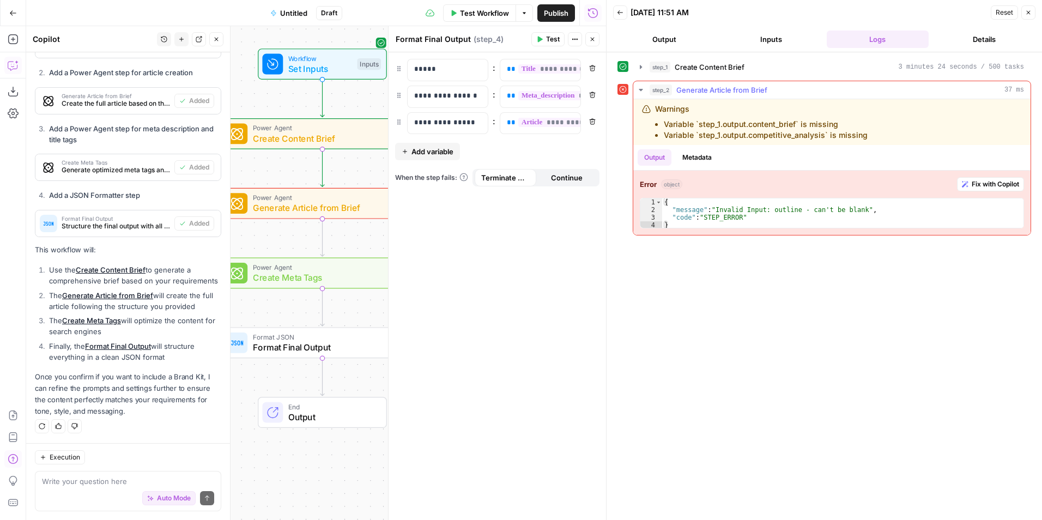
click at [995, 191] on div "Error object Fix with Copilot 1 2 3 4 { "message" : "Invalid Input: outline - c…" at bounding box center [831, 203] width 397 height 64
click at [996, 190] on button "Fix with Copilot" at bounding box center [990, 184] width 67 height 14
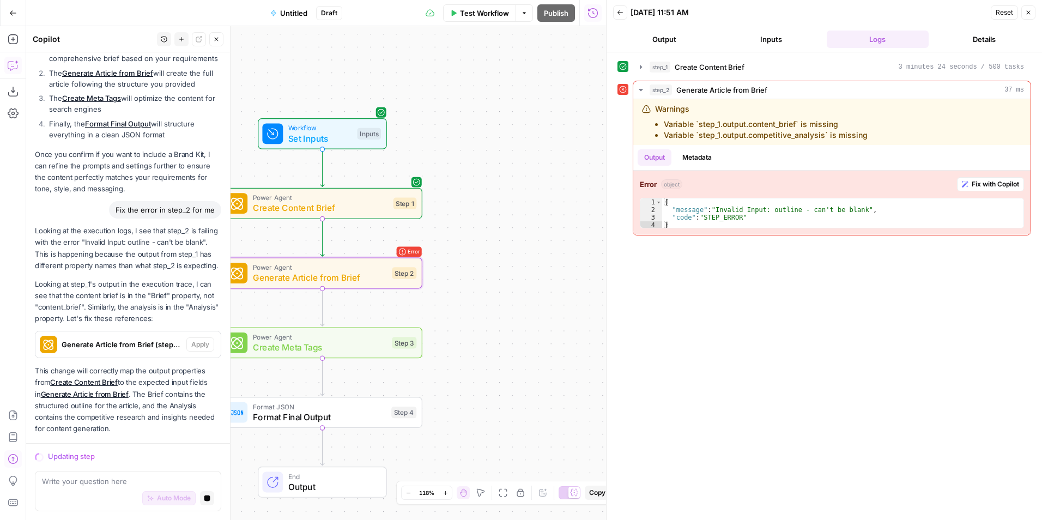
scroll to position [1773, 0]
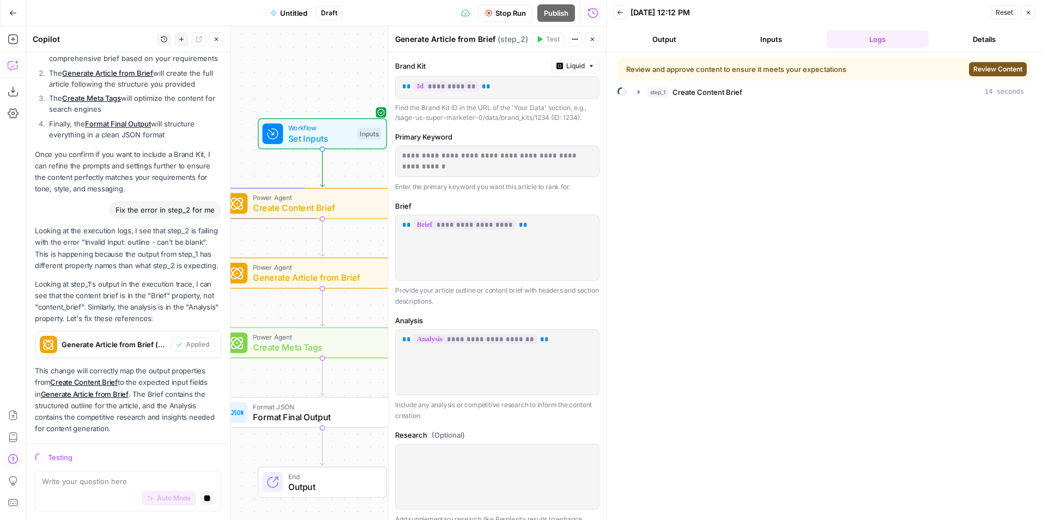
click at [977, 71] on span "Review Content" at bounding box center [997, 69] width 49 height 10
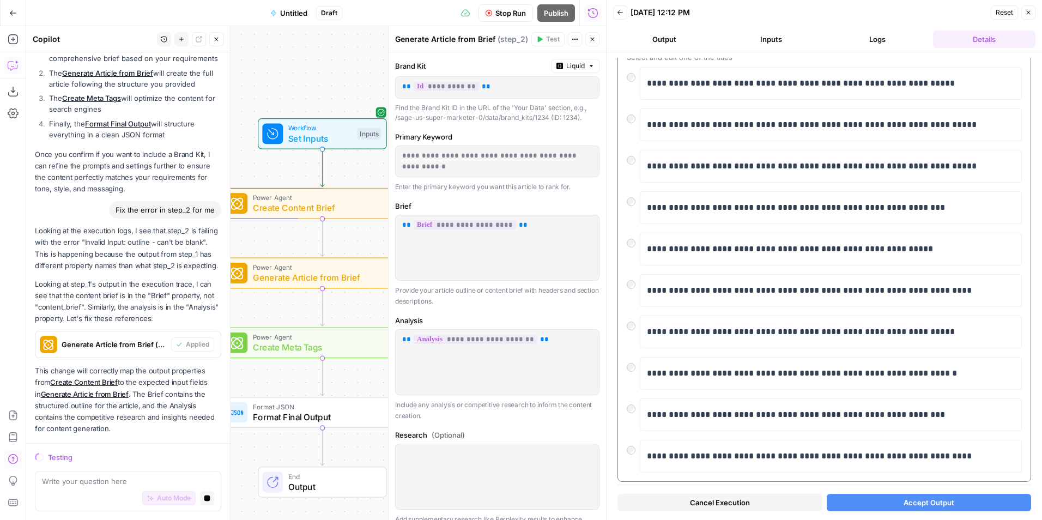
scroll to position [93, 0]
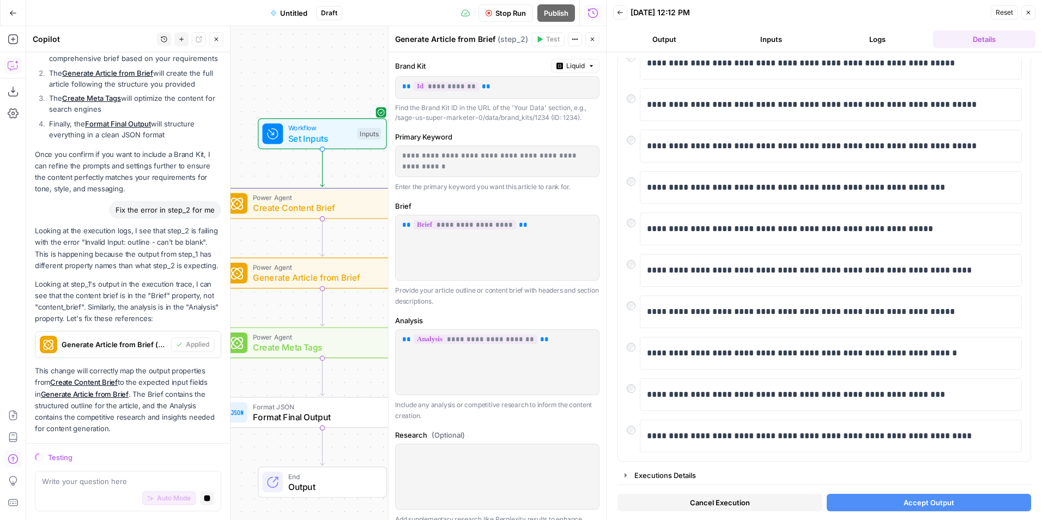
click at [891, 508] on button "Accept Output" at bounding box center [928, 502] width 205 height 17
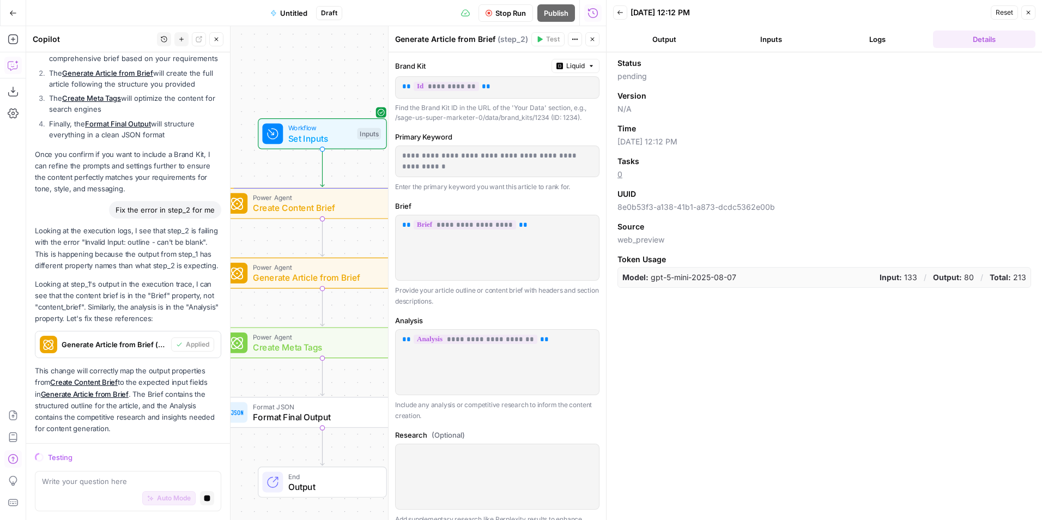
click at [680, 39] on button "Output" at bounding box center [664, 39] width 102 height 17
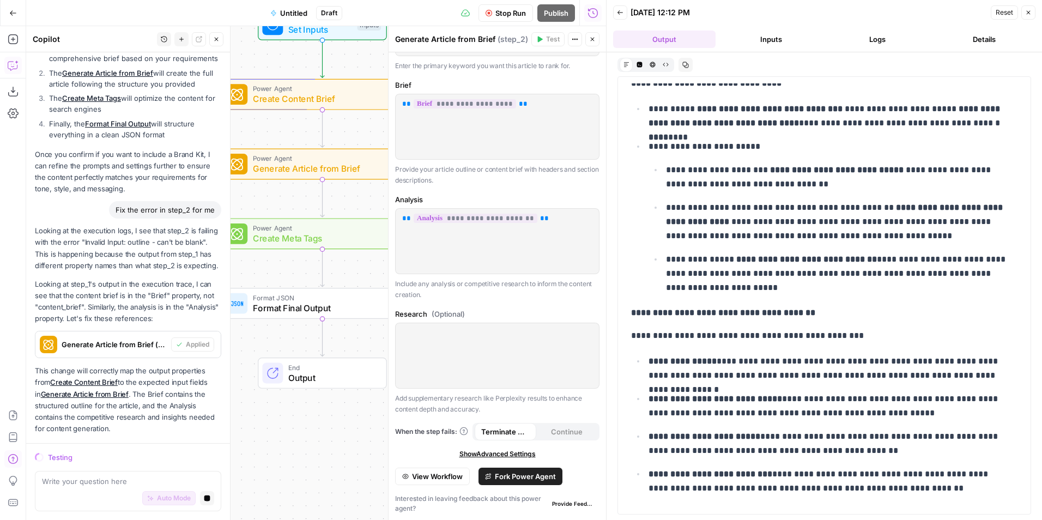
scroll to position [0, 0]
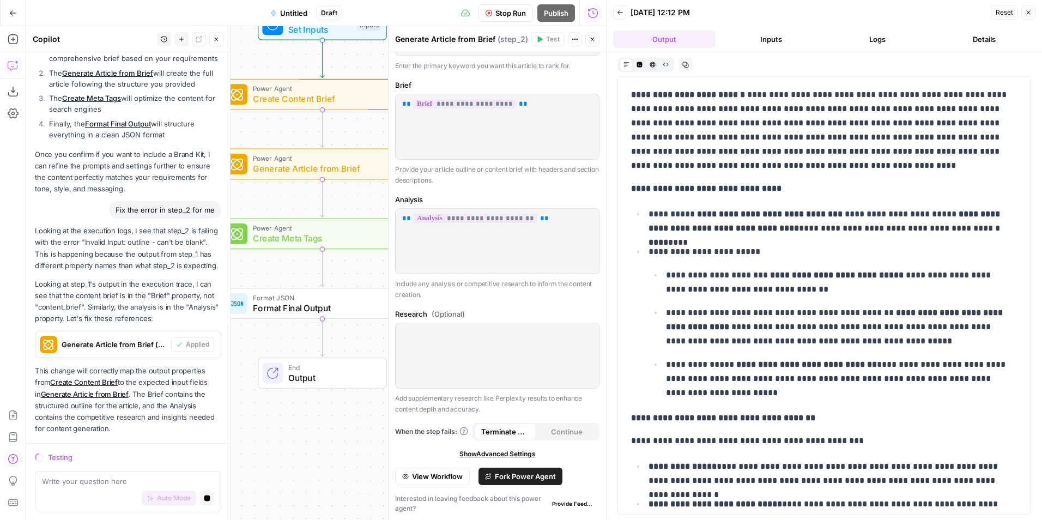
click at [762, 33] on button "Inputs" at bounding box center [771, 39] width 102 height 17
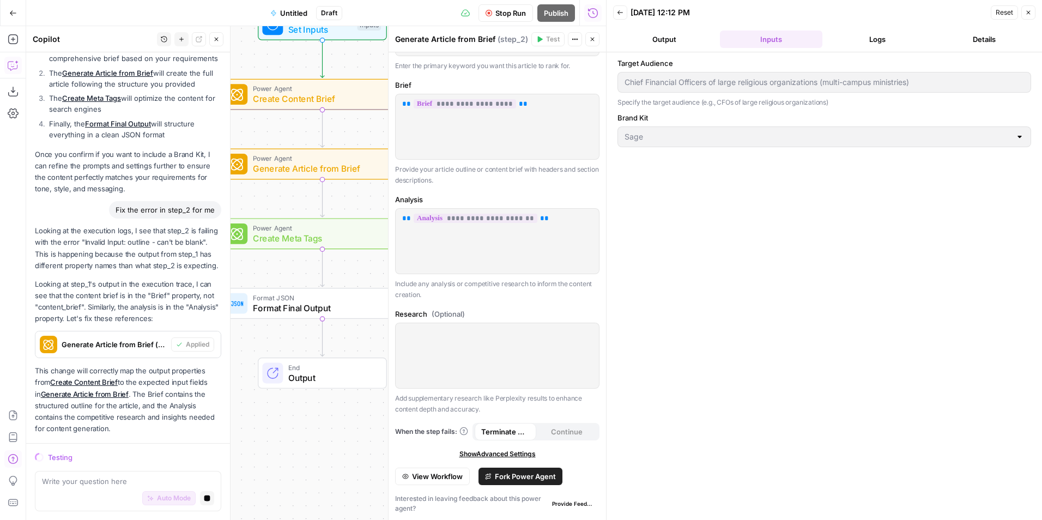
click at [896, 49] on header "Back 08/26/25 at 12:12 PM Reset Close Output Inputs Logs Details" at bounding box center [823, 26] width 435 height 52
click at [892, 42] on button "Logs" at bounding box center [877, 39] width 102 height 17
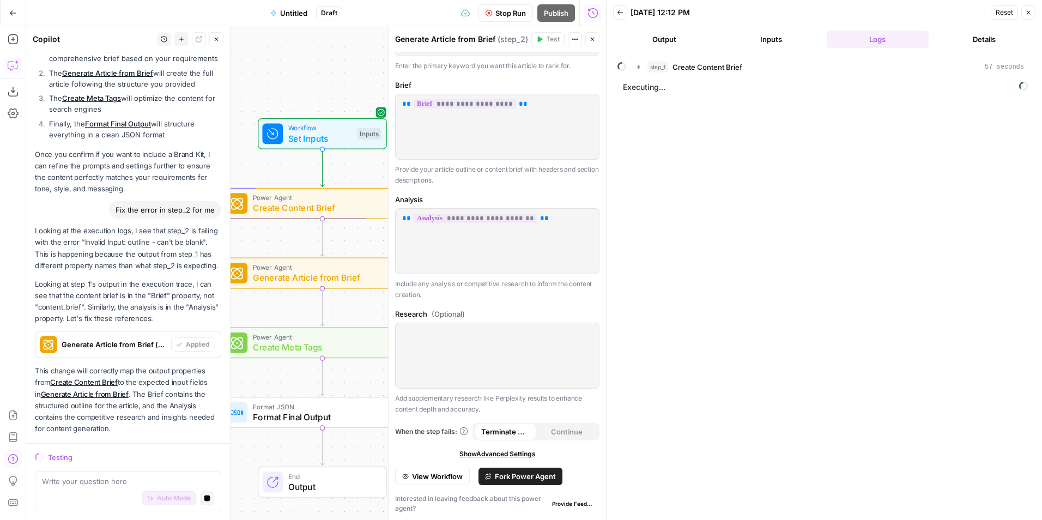
scroll to position [1773, 0]
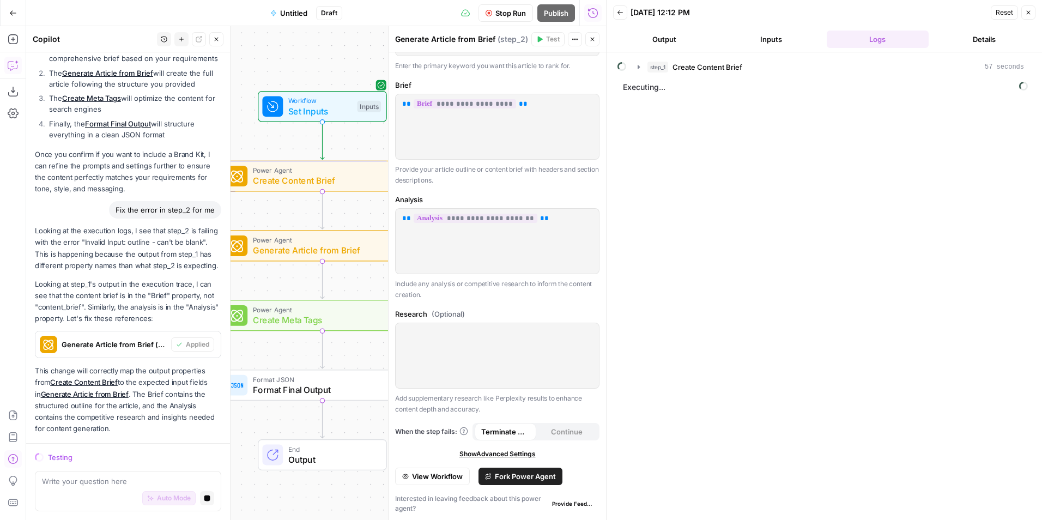
click at [590, 34] on button "Close" at bounding box center [592, 39] width 14 height 14
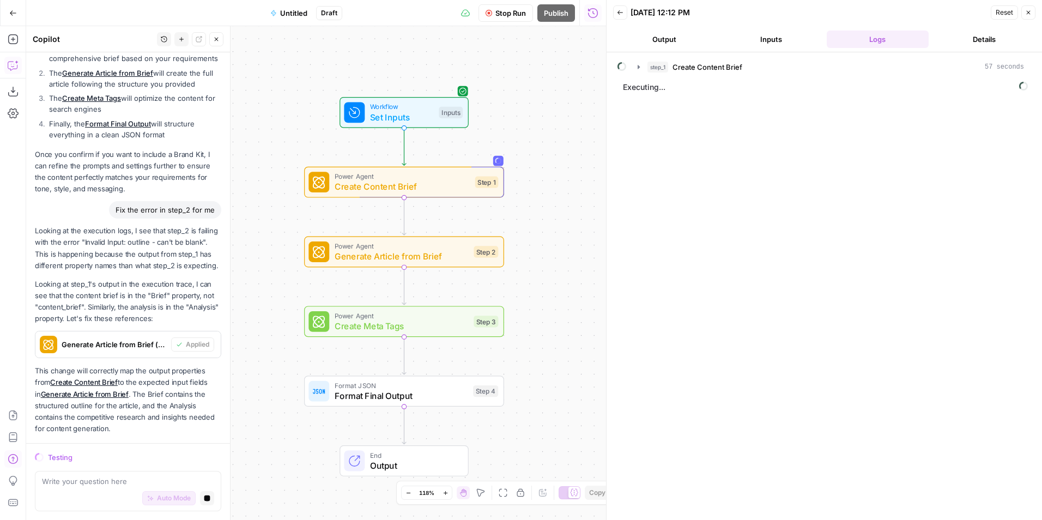
drag, startPoint x: 458, startPoint y: 358, endPoint x: 541, endPoint y: 367, distance: 83.8
click at [403, 248] on span "Power Agent" at bounding box center [403, 247] width 134 height 10
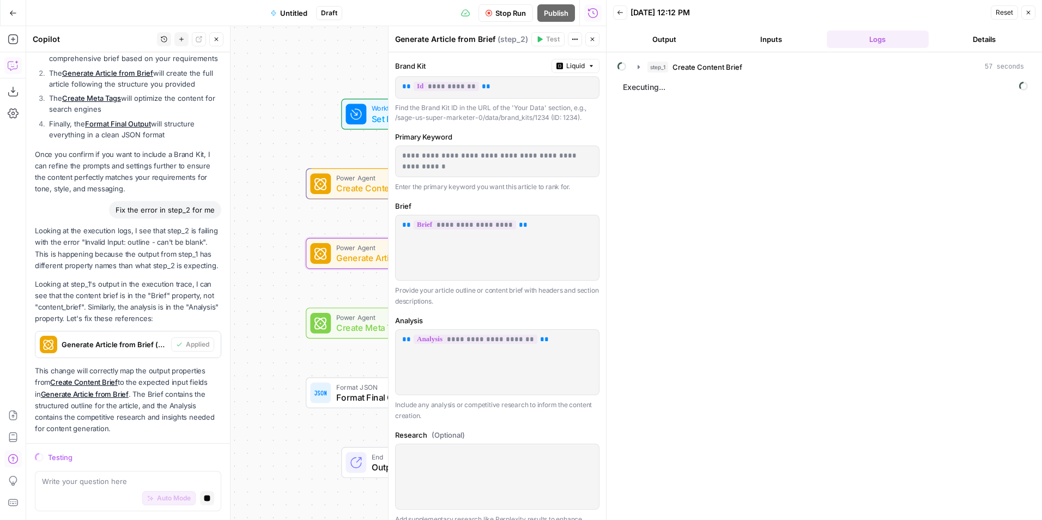
click at [355, 314] on span "Power Agent" at bounding box center [403, 317] width 134 height 10
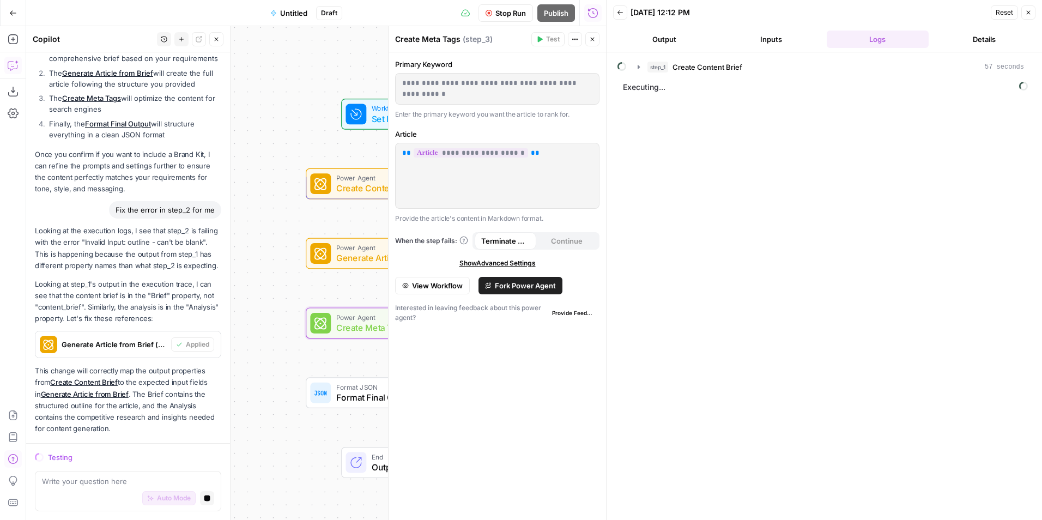
click at [333, 398] on div "Format JSON Format Final Output Step 4" at bounding box center [405, 393] width 190 height 22
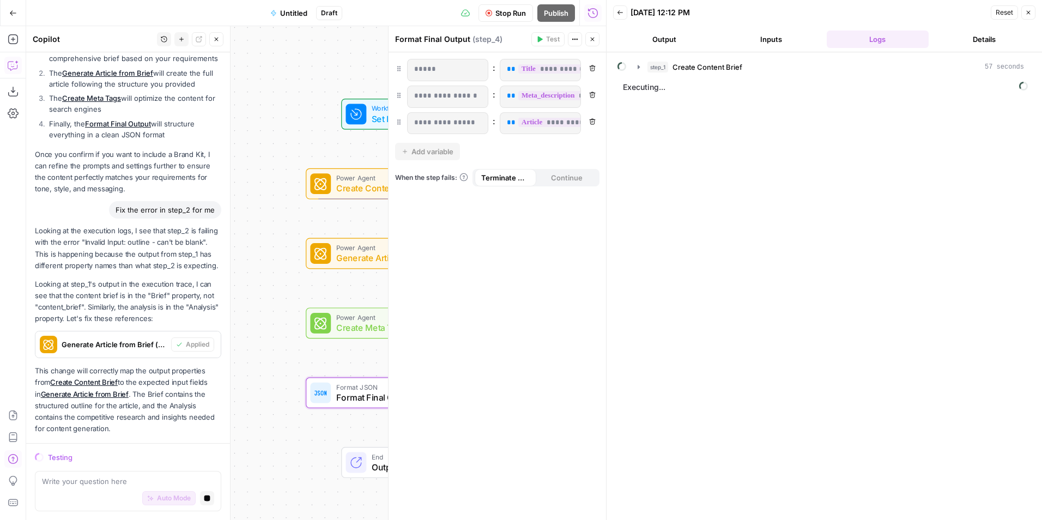
click at [592, 40] on icon "button" at bounding box center [592, 39] width 7 height 7
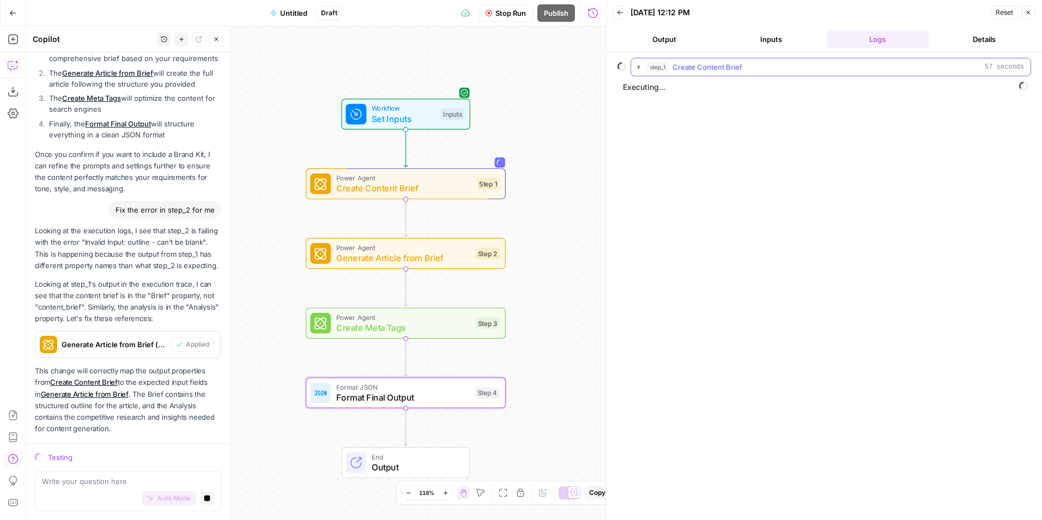
click at [689, 68] on span "Create Content Brief" at bounding box center [707, 67] width 70 height 11
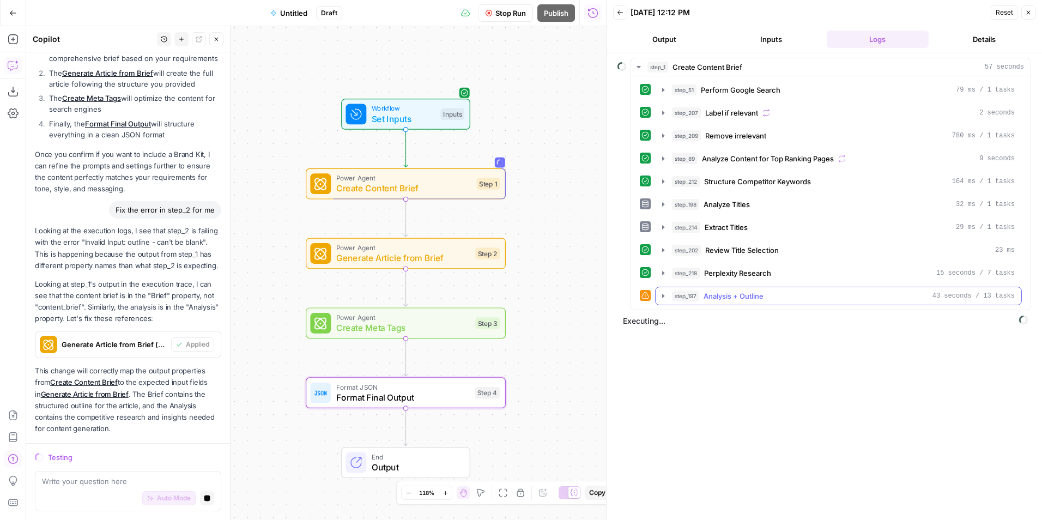
click at [740, 294] on span "Analysis + Outline" at bounding box center [733, 295] width 60 height 11
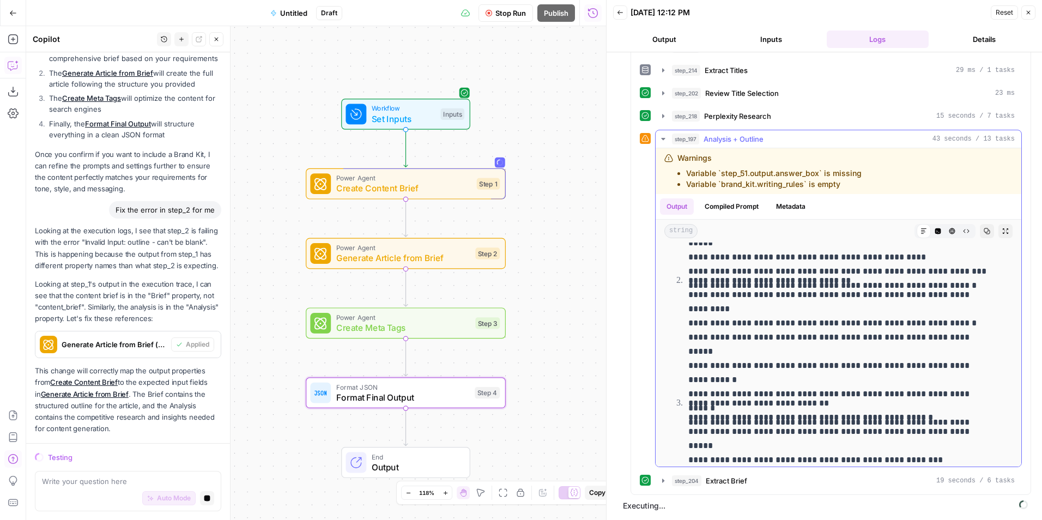
scroll to position [163, 0]
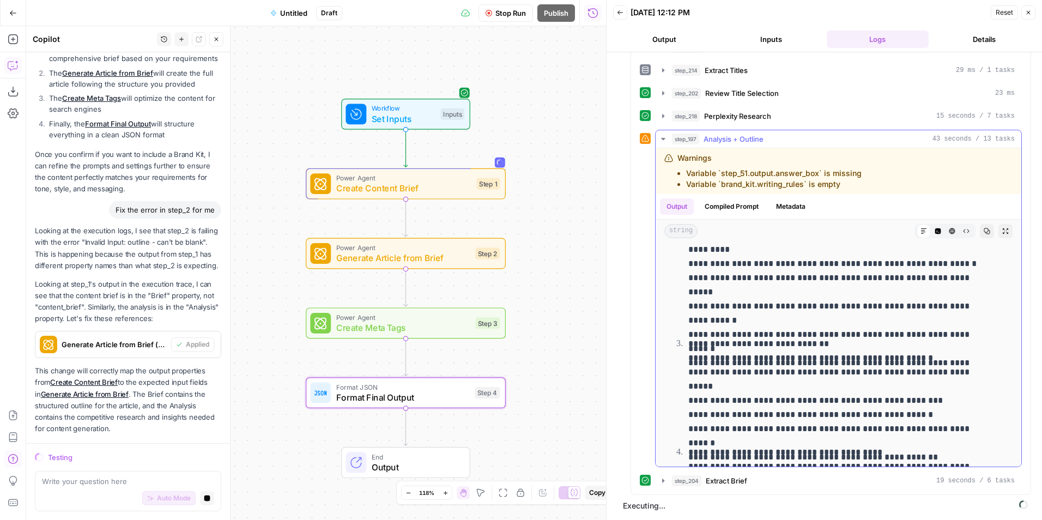
click at [660, 137] on icon "button" at bounding box center [663, 139] width 9 height 9
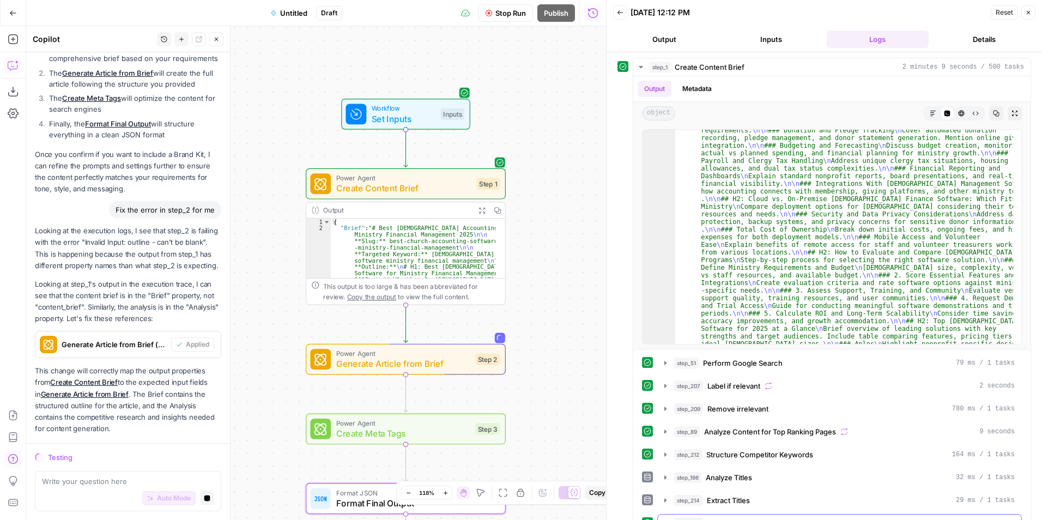
scroll to position [226, 0]
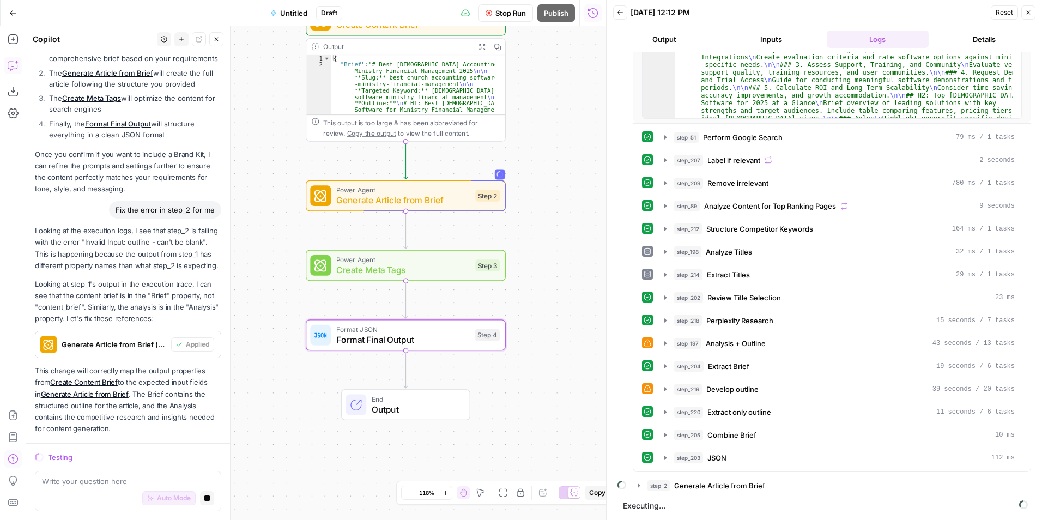
click at [678, 46] on button "Output" at bounding box center [664, 39] width 102 height 17
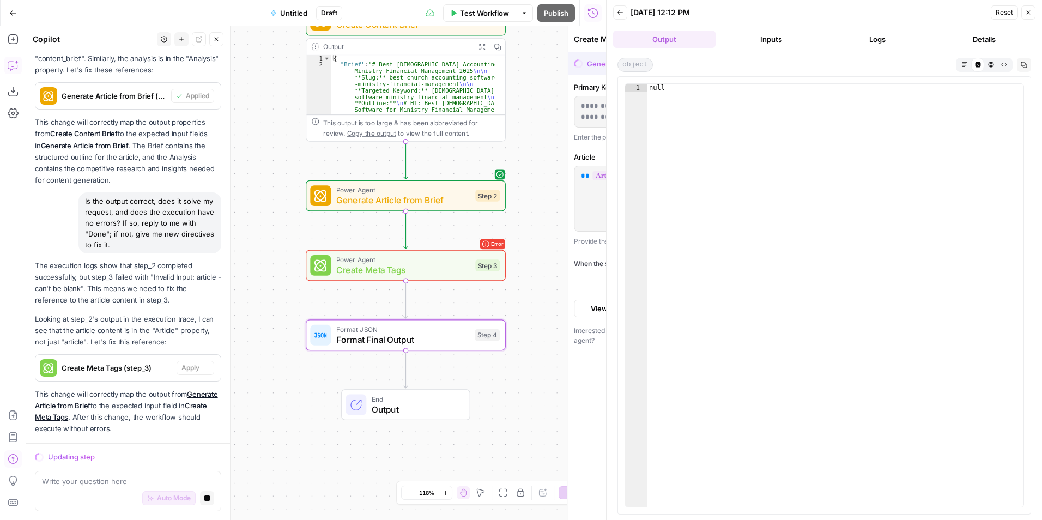
scroll to position [2022, 0]
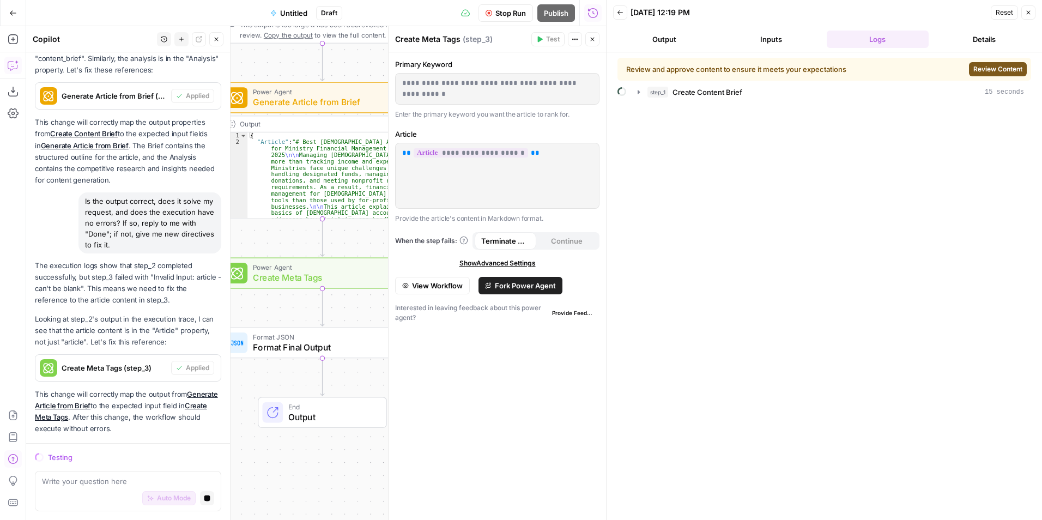
click at [992, 68] on span "Review Content" at bounding box center [997, 69] width 49 height 10
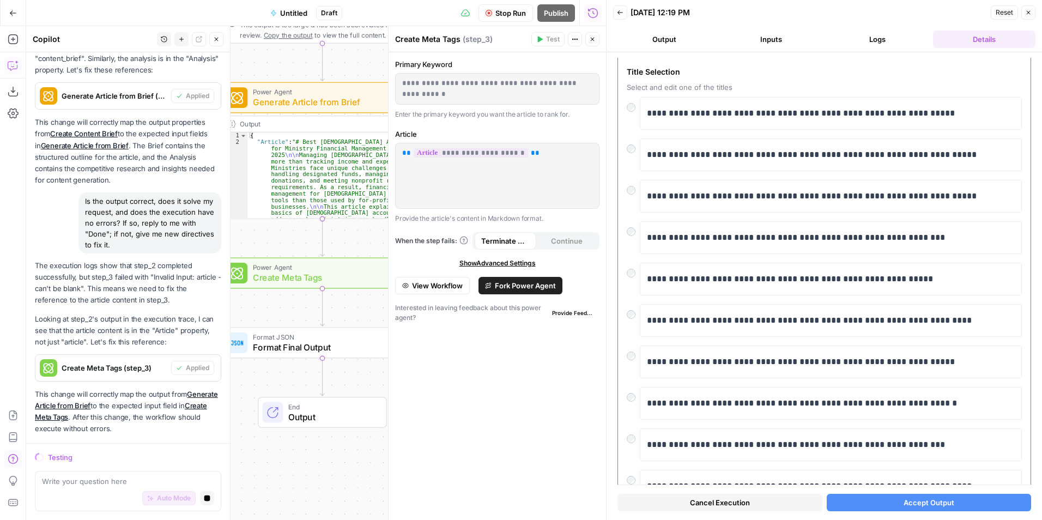
scroll to position [93, 0]
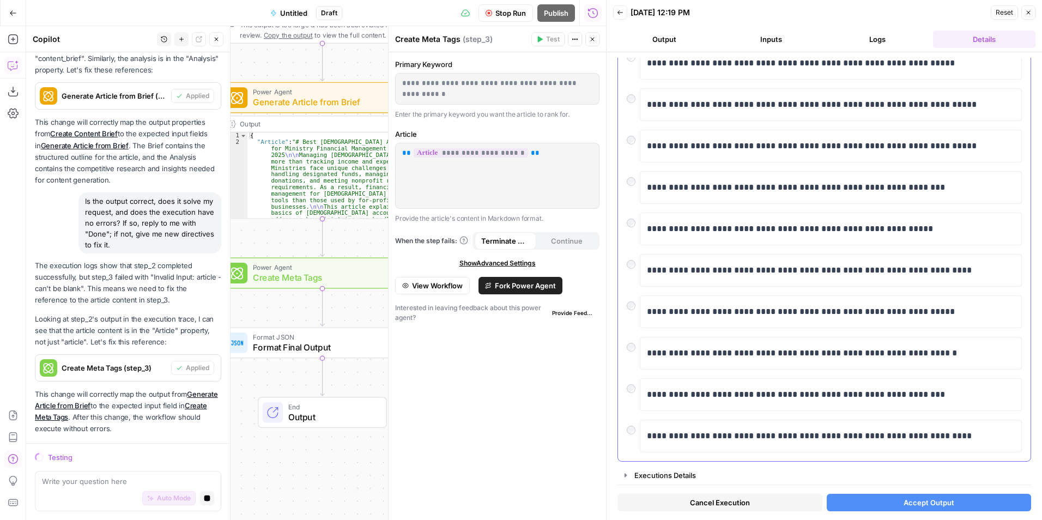
click at [636, 239] on div "**********" at bounding box center [824, 228] width 395 height 33
click at [636, 267] on div at bounding box center [633, 261] width 13 height 15
click at [634, 392] on div at bounding box center [633, 385] width 13 height 15
click at [877, 501] on button "Accept Output" at bounding box center [928, 502] width 205 height 17
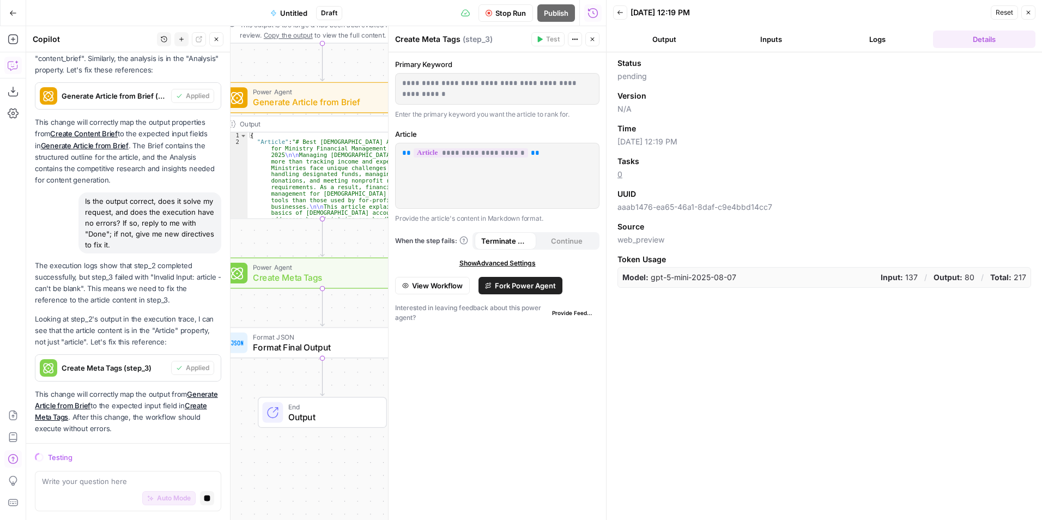
click at [680, 40] on button "Output" at bounding box center [664, 39] width 102 height 17
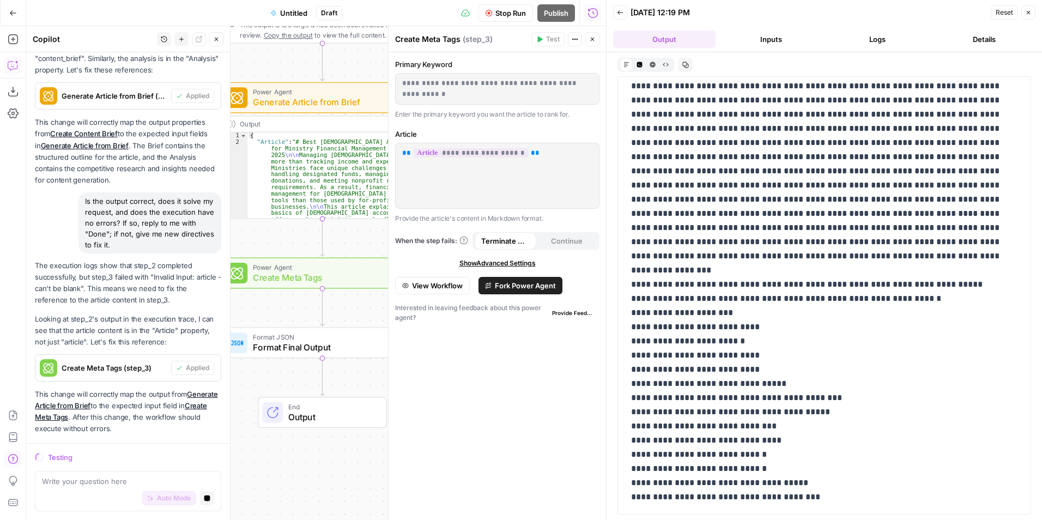
scroll to position [1456, 0]
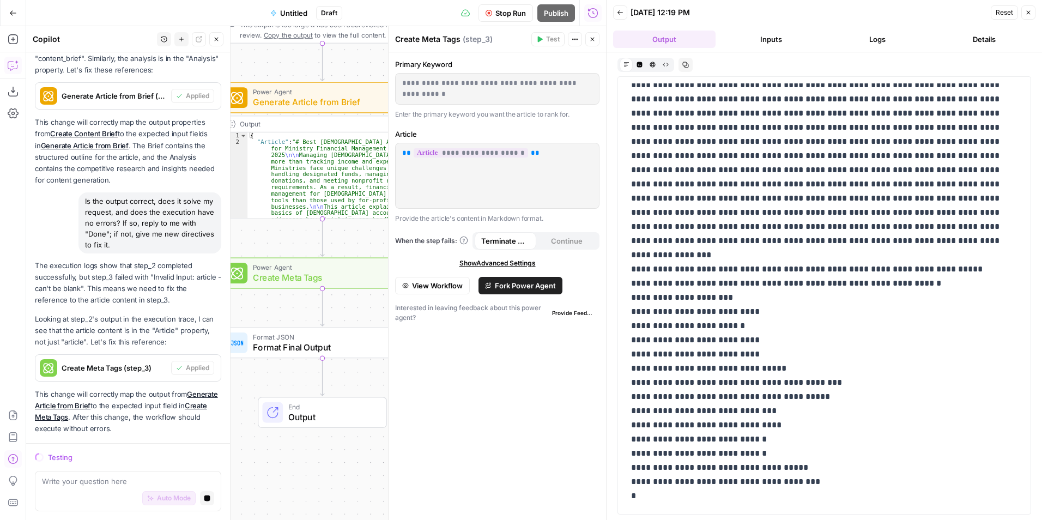
click at [763, 34] on button "Inputs" at bounding box center [771, 39] width 102 height 17
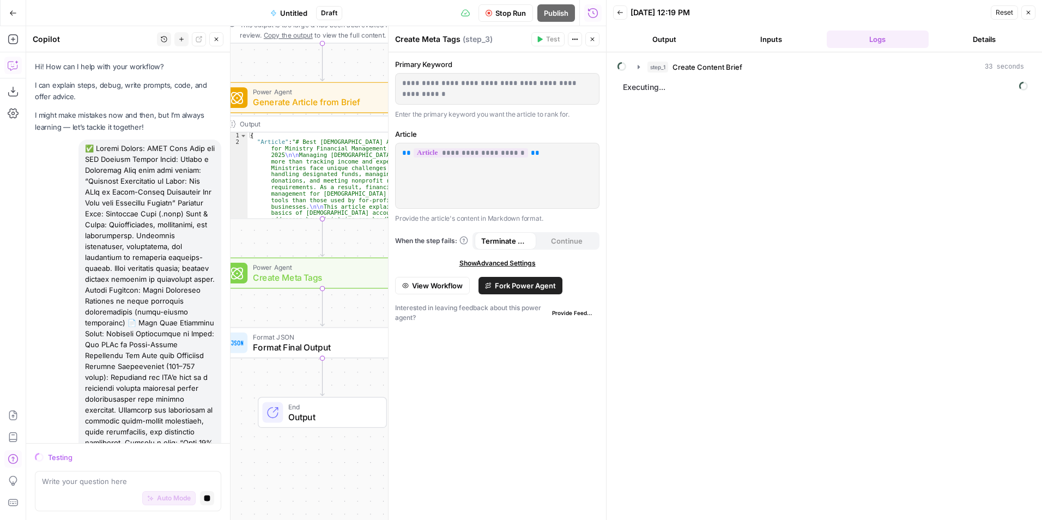
scroll to position [2022, 0]
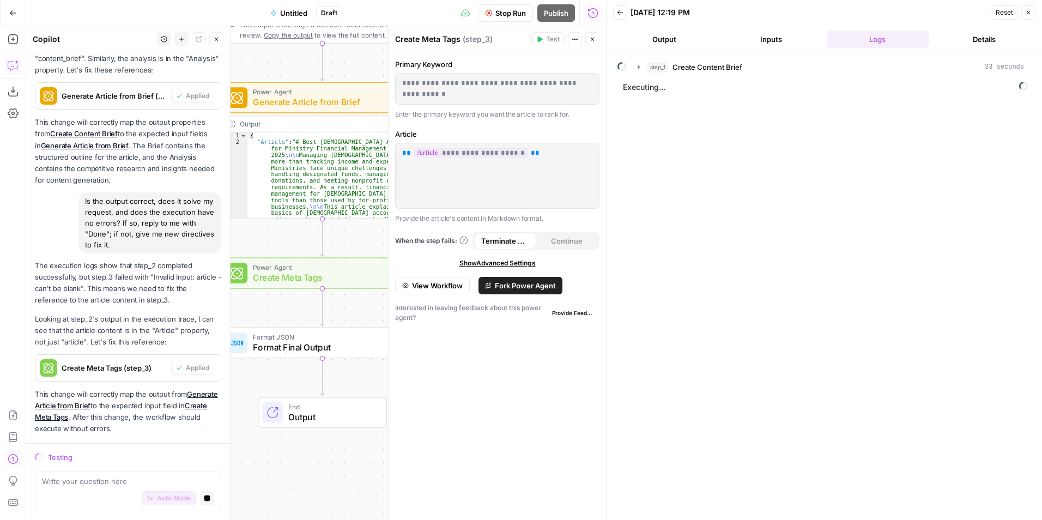
click at [676, 29] on header "Back [DATE] 12:19 PM Reset Close Output Inputs Logs Details" at bounding box center [823, 26] width 435 height 52
click at [678, 37] on button "Output" at bounding box center [664, 39] width 102 height 17
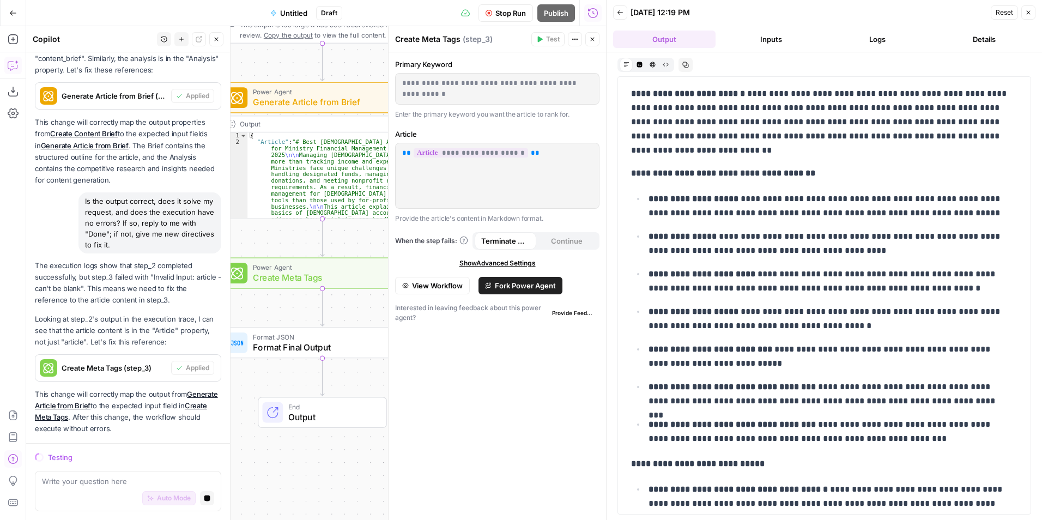
scroll to position [0, 0]
click at [883, 35] on button "Logs" at bounding box center [877, 39] width 102 height 17
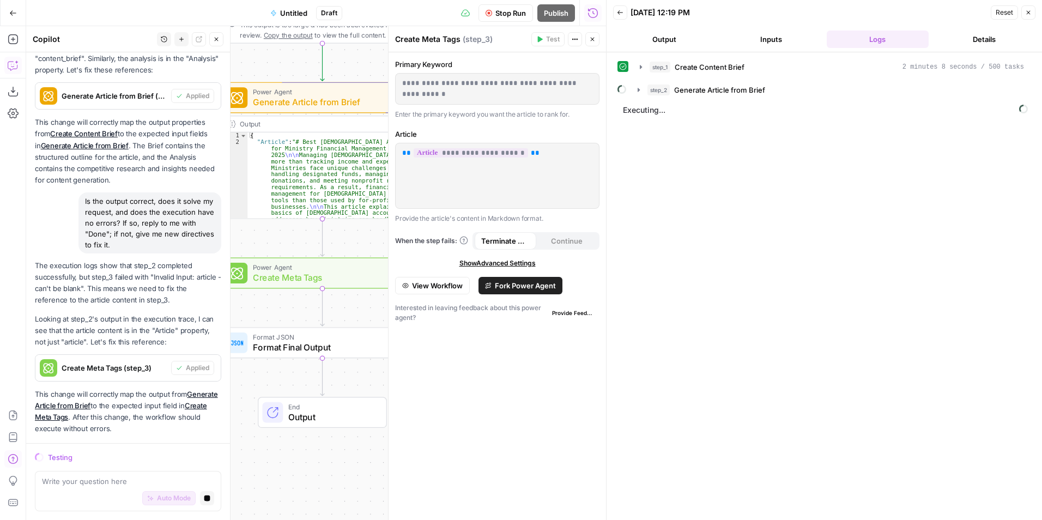
click at [743, 42] on button "Inputs" at bounding box center [771, 39] width 102 height 17
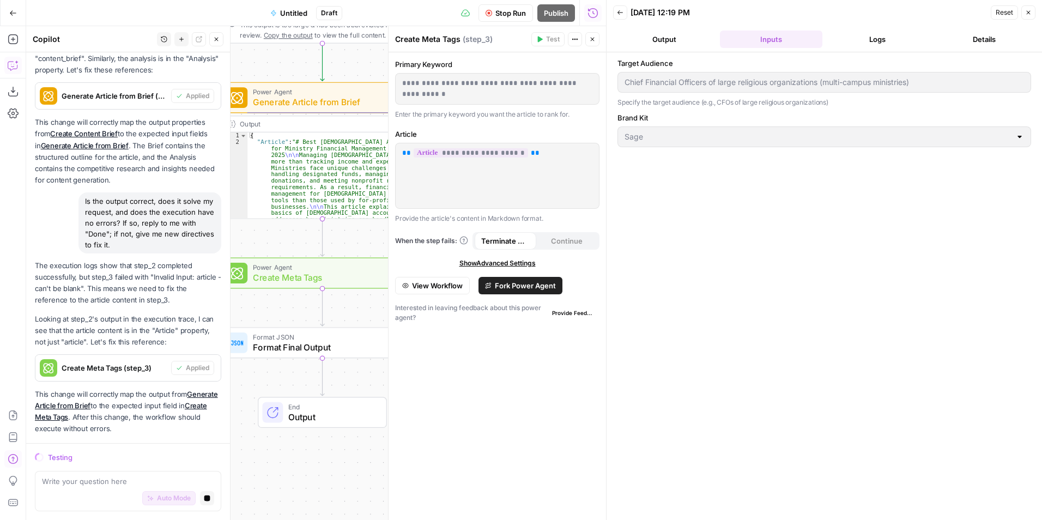
click at [884, 45] on button "Logs" at bounding box center [877, 39] width 102 height 17
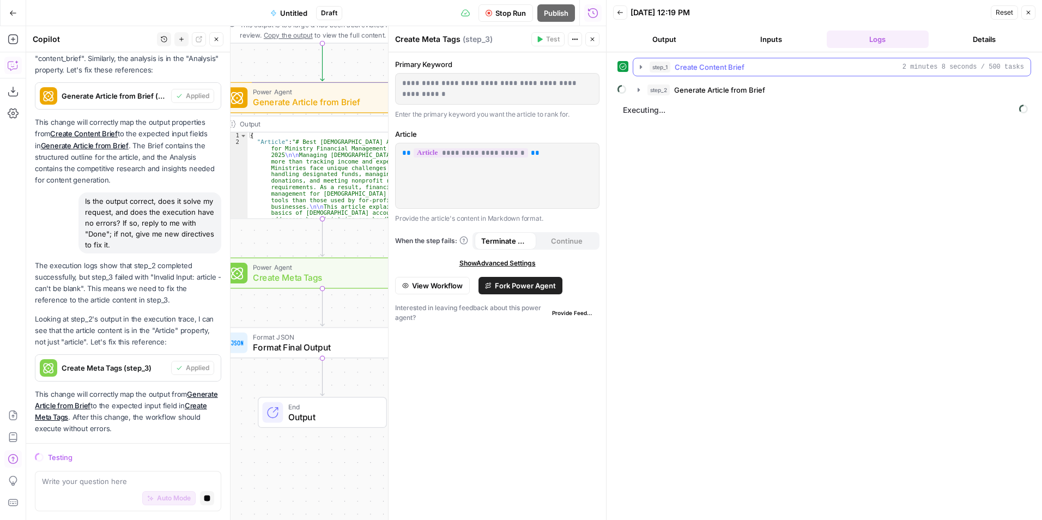
click at [640, 66] on icon "button" at bounding box center [641, 67] width 2 height 4
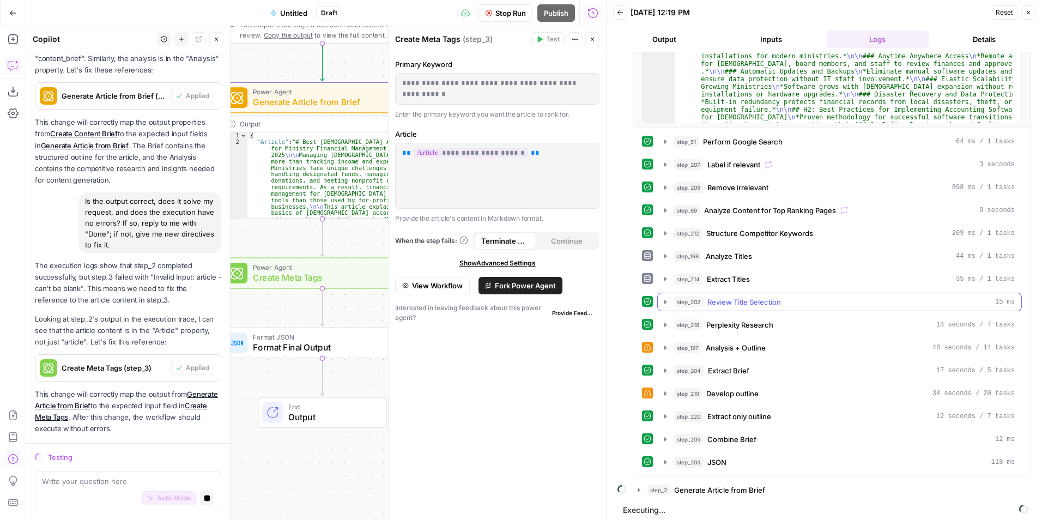
scroll to position [226, 0]
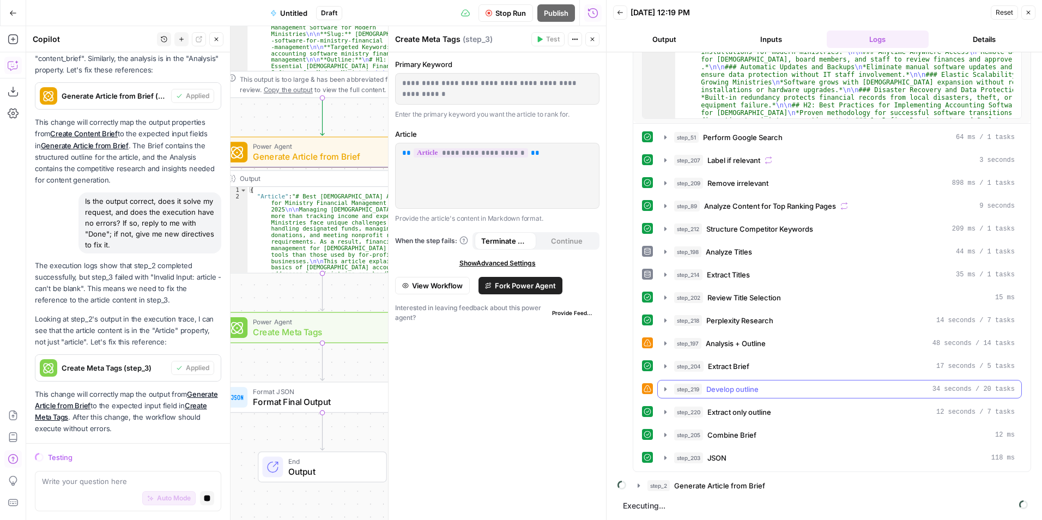
click at [666, 388] on icon "button" at bounding box center [665, 389] width 9 height 9
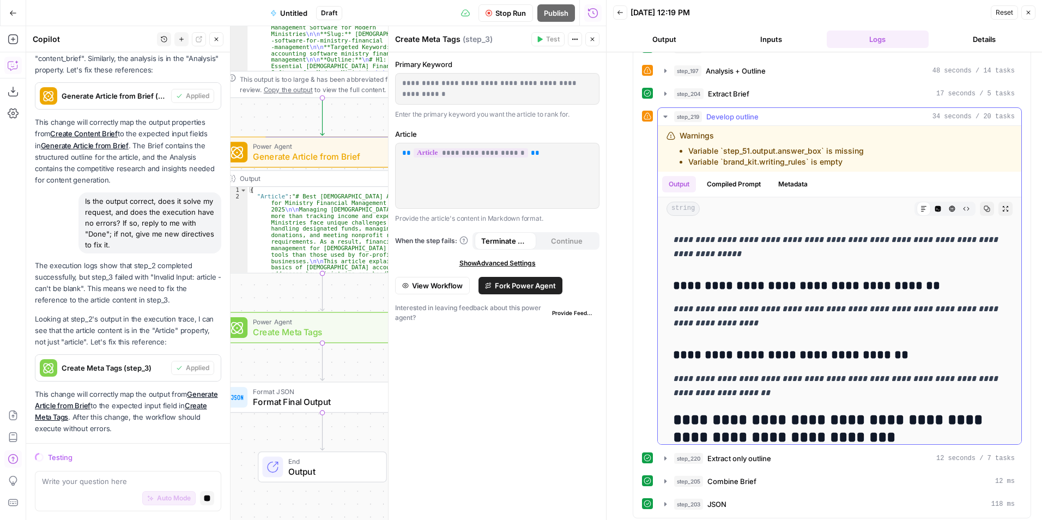
scroll to position [1253, 0]
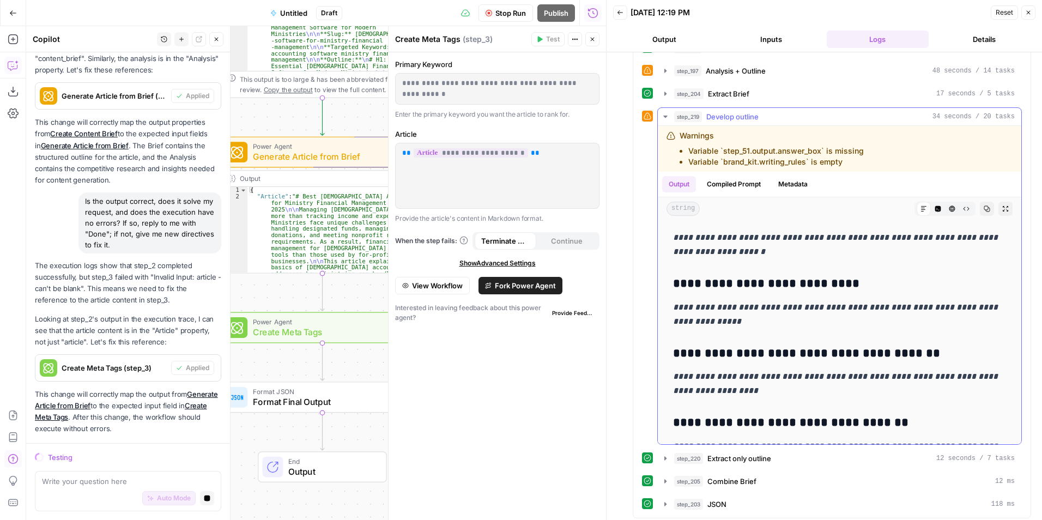
click at [665, 121] on button "step_219 Develop outline 34 seconds / 20 tasks" at bounding box center [839, 116] width 363 height 17
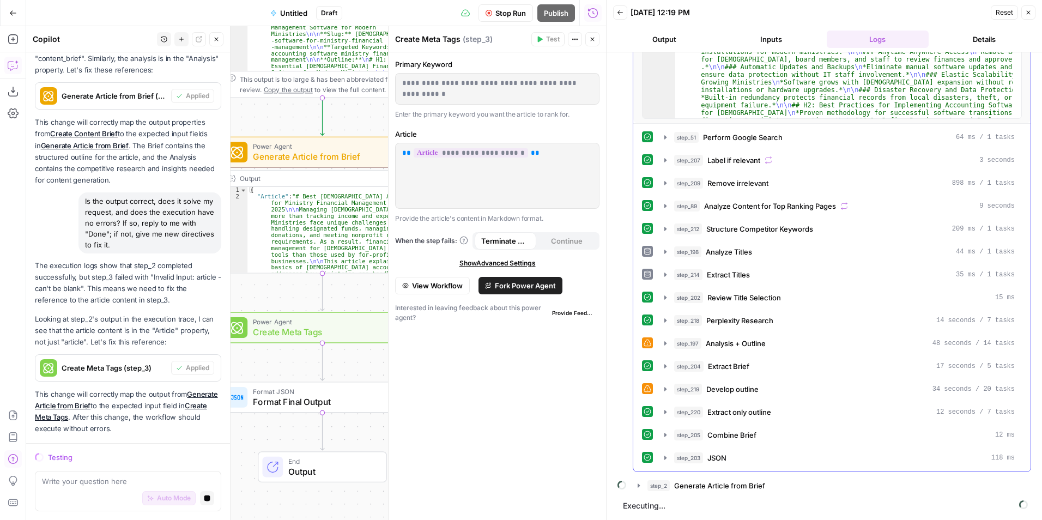
scroll to position [226, 0]
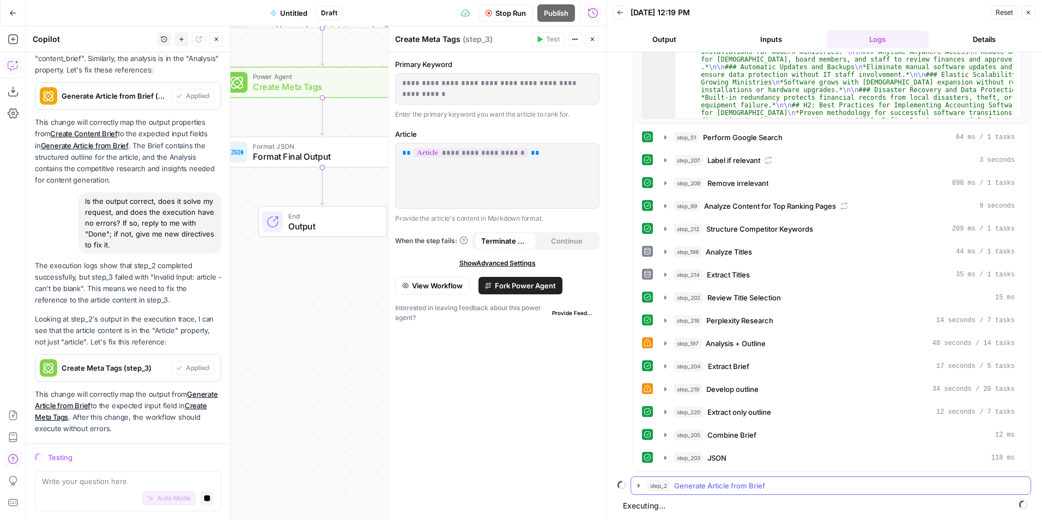
click at [641, 484] on icon "button" at bounding box center [638, 485] width 9 height 9
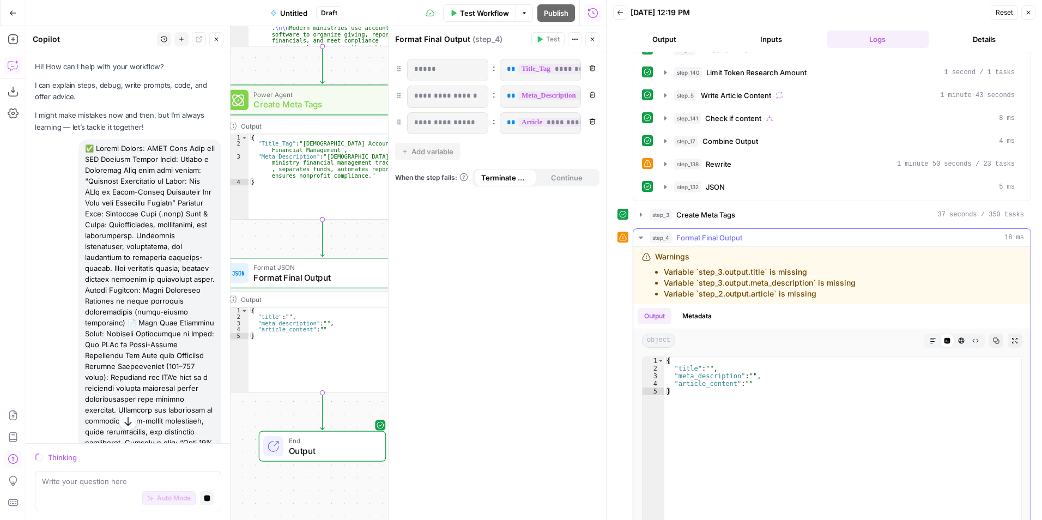
scroll to position [0, 0]
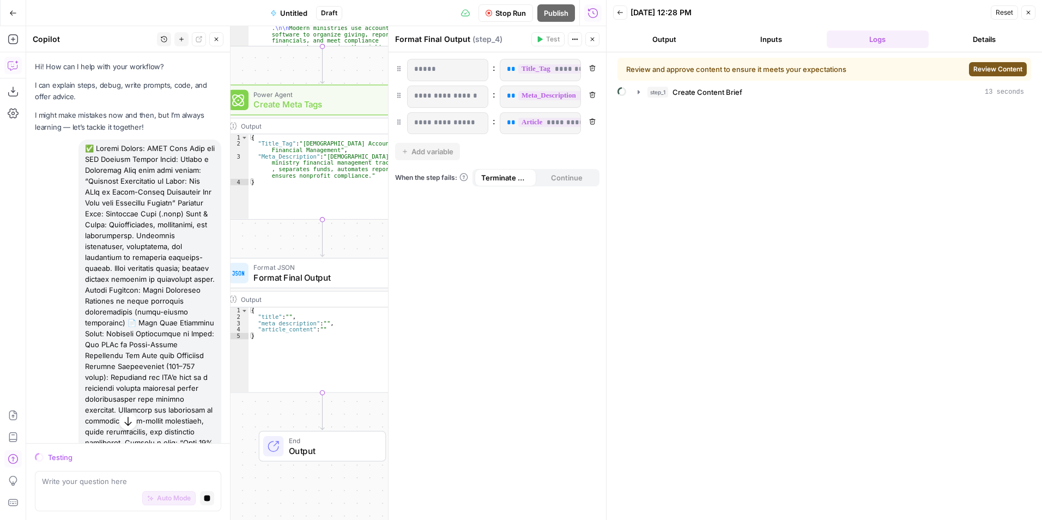
click at [9, 8] on button "Go Back" at bounding box center [13, 13] width 20 height 20
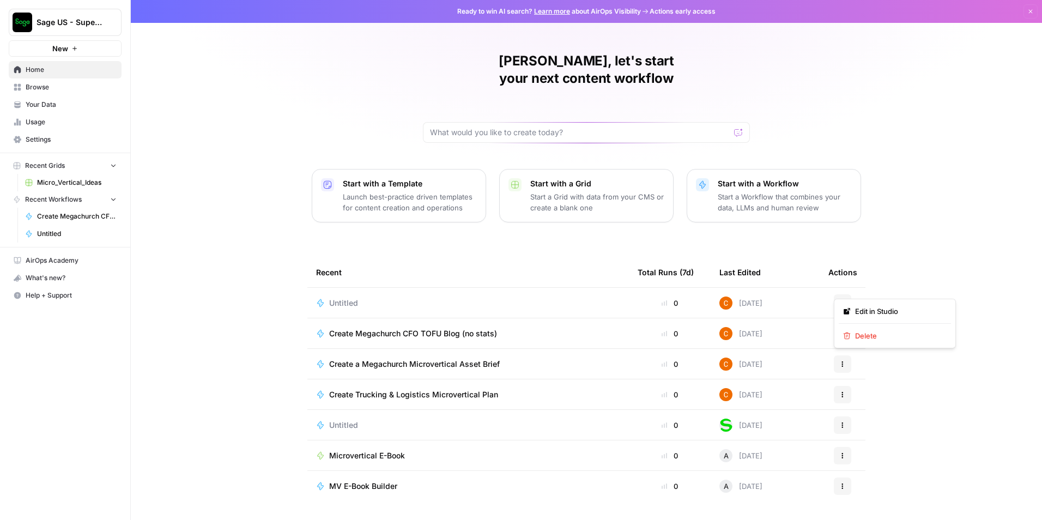
click at [843, 300] on icon "button" at bounding box center [842, 303] width 7 height 7
click at [884, 336] on span "Delete" at bounding box center [898, 335] width 87 height 11
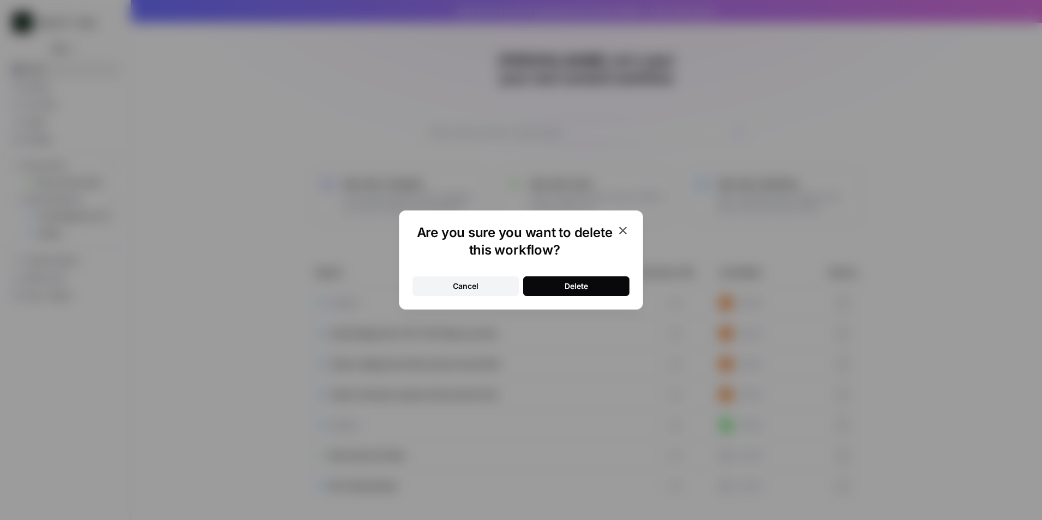
click at [595, 291] on button "Delete" at bounding box center [576, 286] width 106 height 20
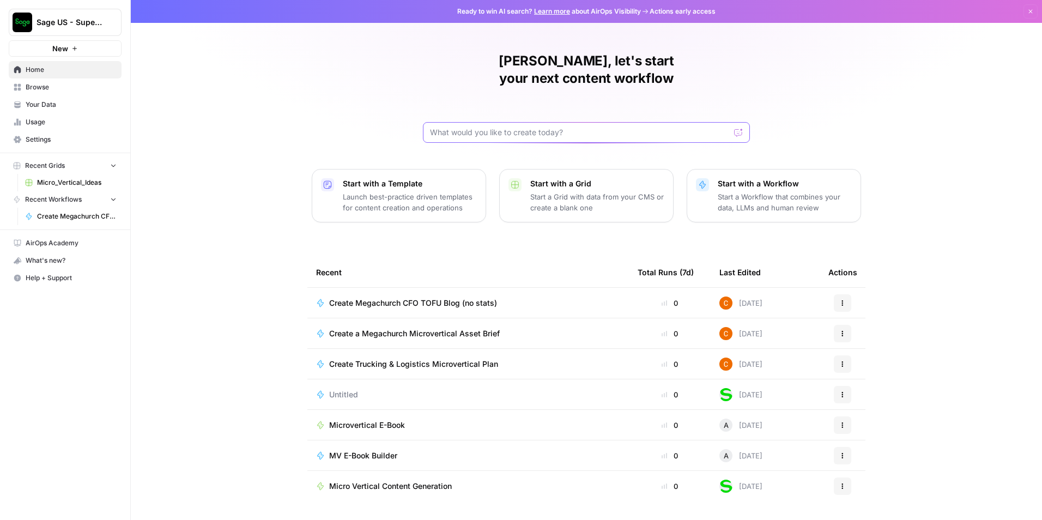
click at [540, 127] on input "text" at bounding box center [580, 132] width 300 height 11
paste input "Prompt Title: Create a Microsoft Word blog post titled: “Faithful Stewardship a…"
type input "Prompt Title: Create a Microsoft Word blog post titled: “Faithful Stewardship a…"
click button "Send" at bounding box center [739, 132] width 14 height 14
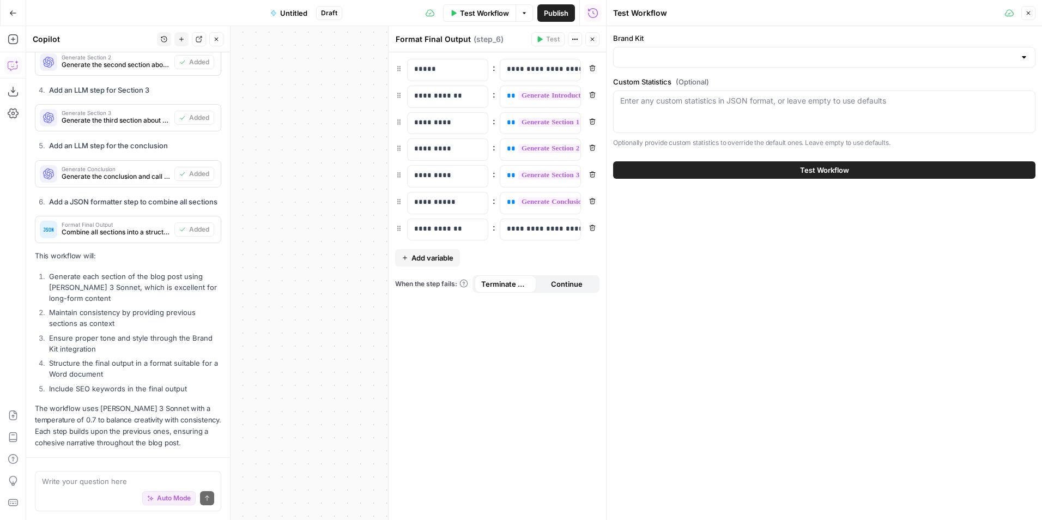
scroll to position [1570, 0]
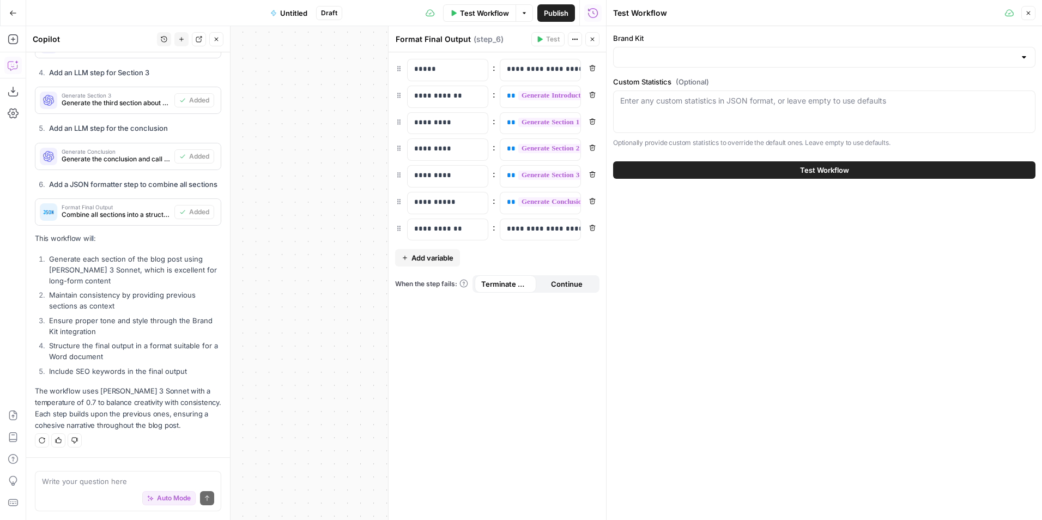
click at [688, 48] on div at bounding box center [824, 57] width 422 height 21
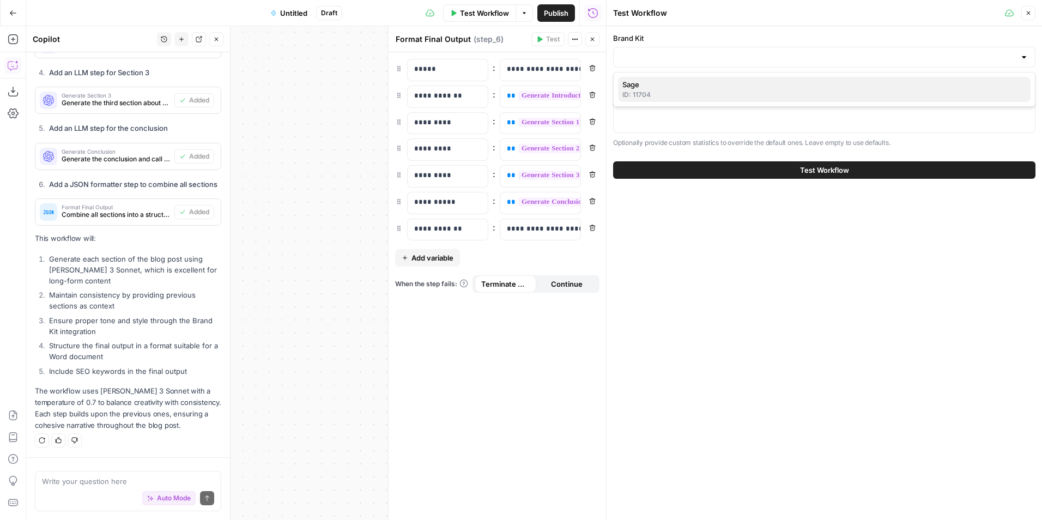
click at [692, 98] on div "ID: 11704" at bounding box center [824, 95] width 404 height 10
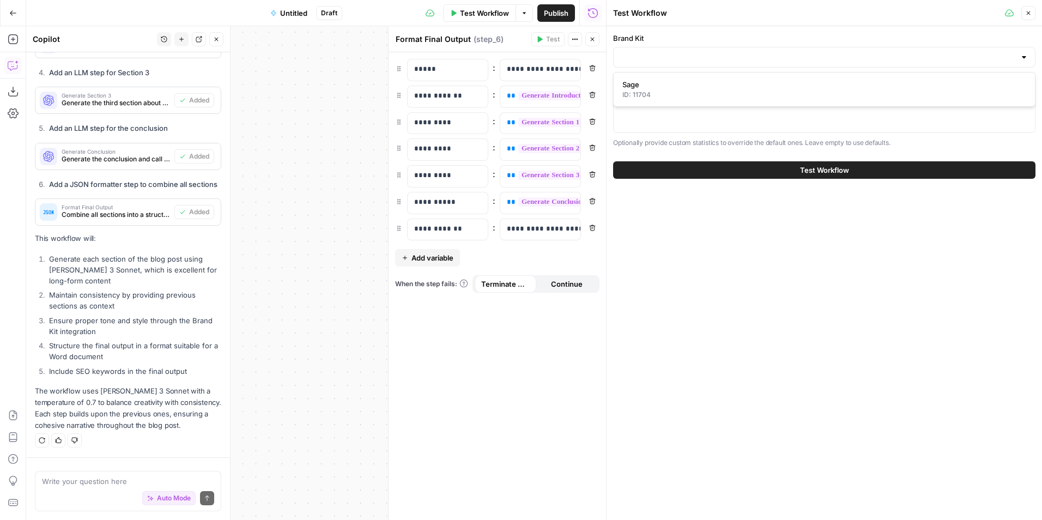
type input "Sage"
click at [674, 164] on button "Test Workflow" at bounding box center [824, 169] width 422 height 17
